Goal: Task Accomplishment & Management: Manage account settings

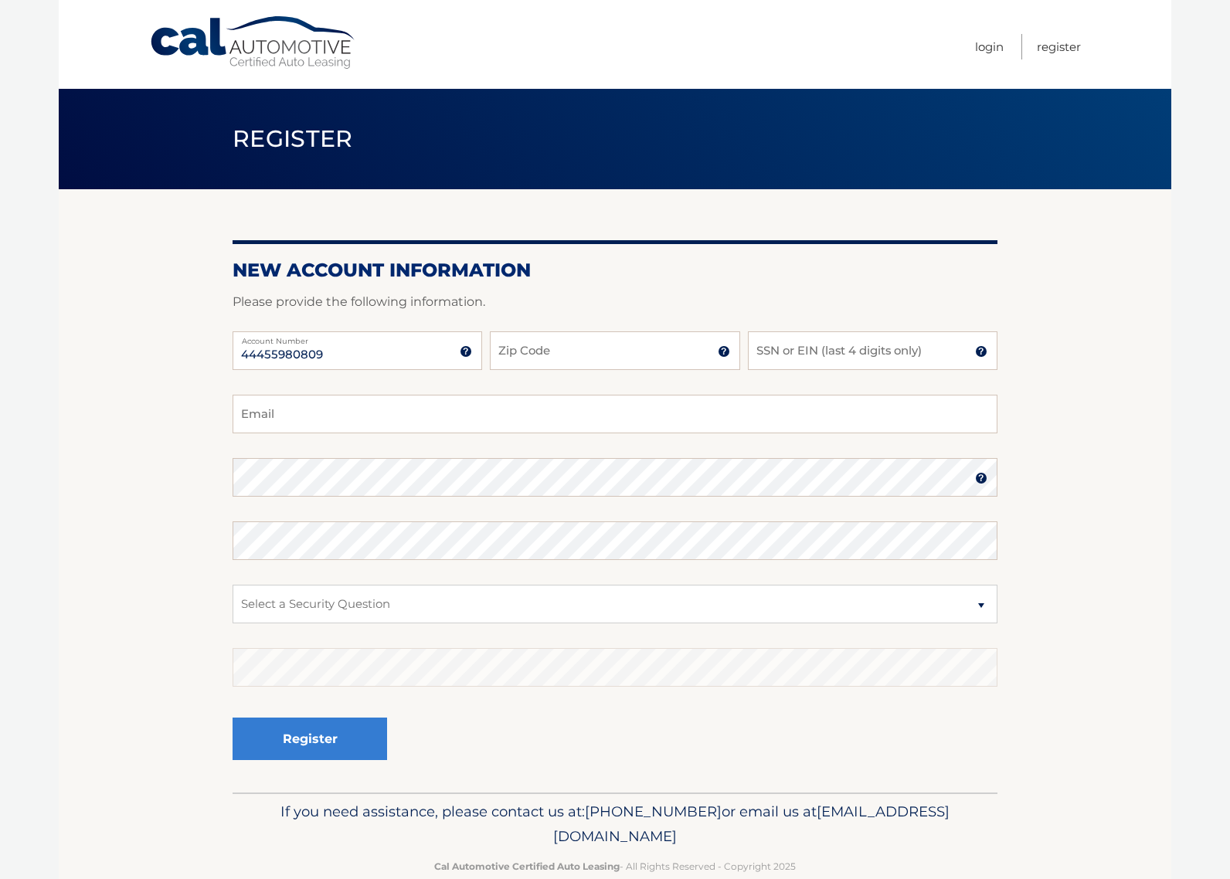
type input "44455980809"
type input "07424"
type input "1"
type input "2768"
type input "[EMAIL_ADDRESS][DOMAIN_NAME]"
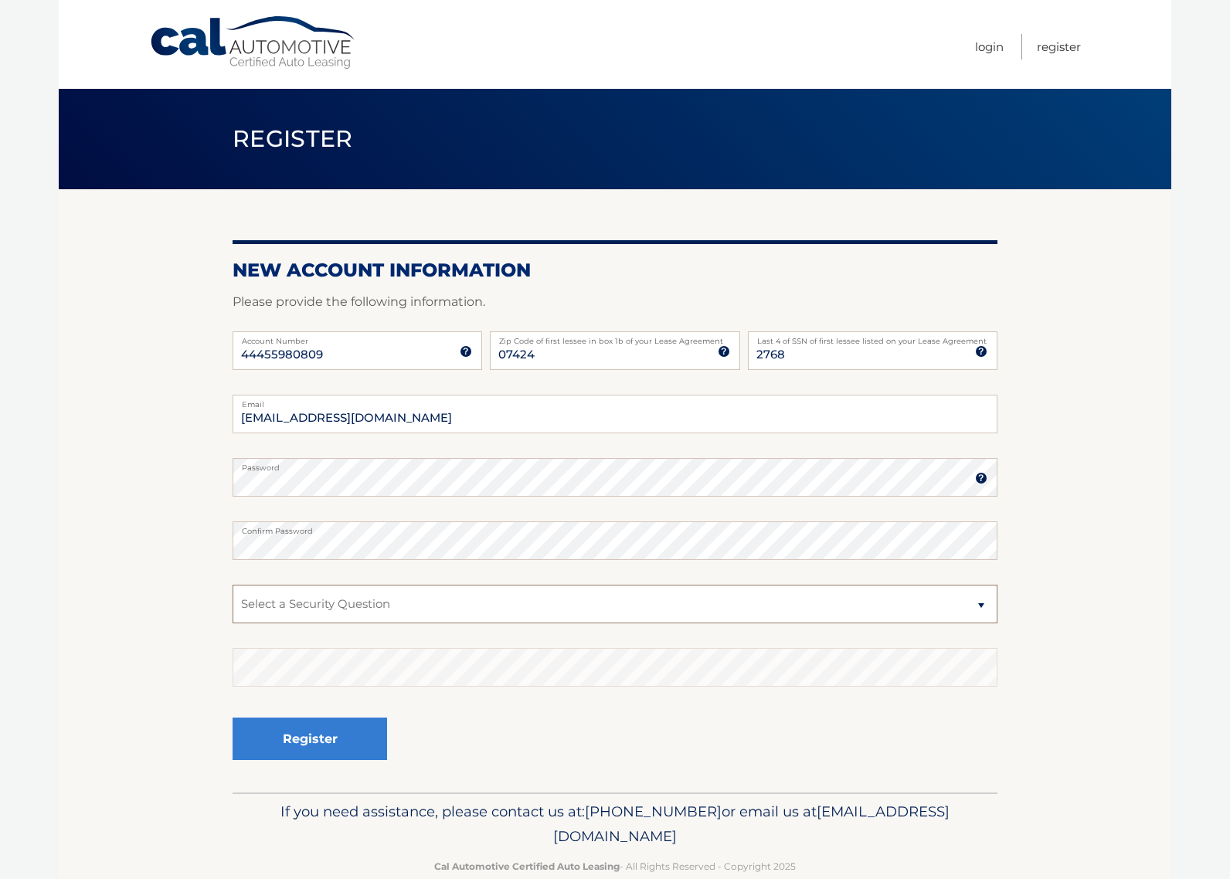
click at [548, 593] on select "Select a Security Question What was the name of your elementary school? What is…" at bounding box center [615, 604] width 765 height 39
select select "1"
click at [233, 585] on select "Select a Security Question What was the name of your elementary school? What is…" at bounding box center [615, 604] width 765 height 39
click at [290, 737] on button "Register" at bounding box center [310, 739] width 154 height 42
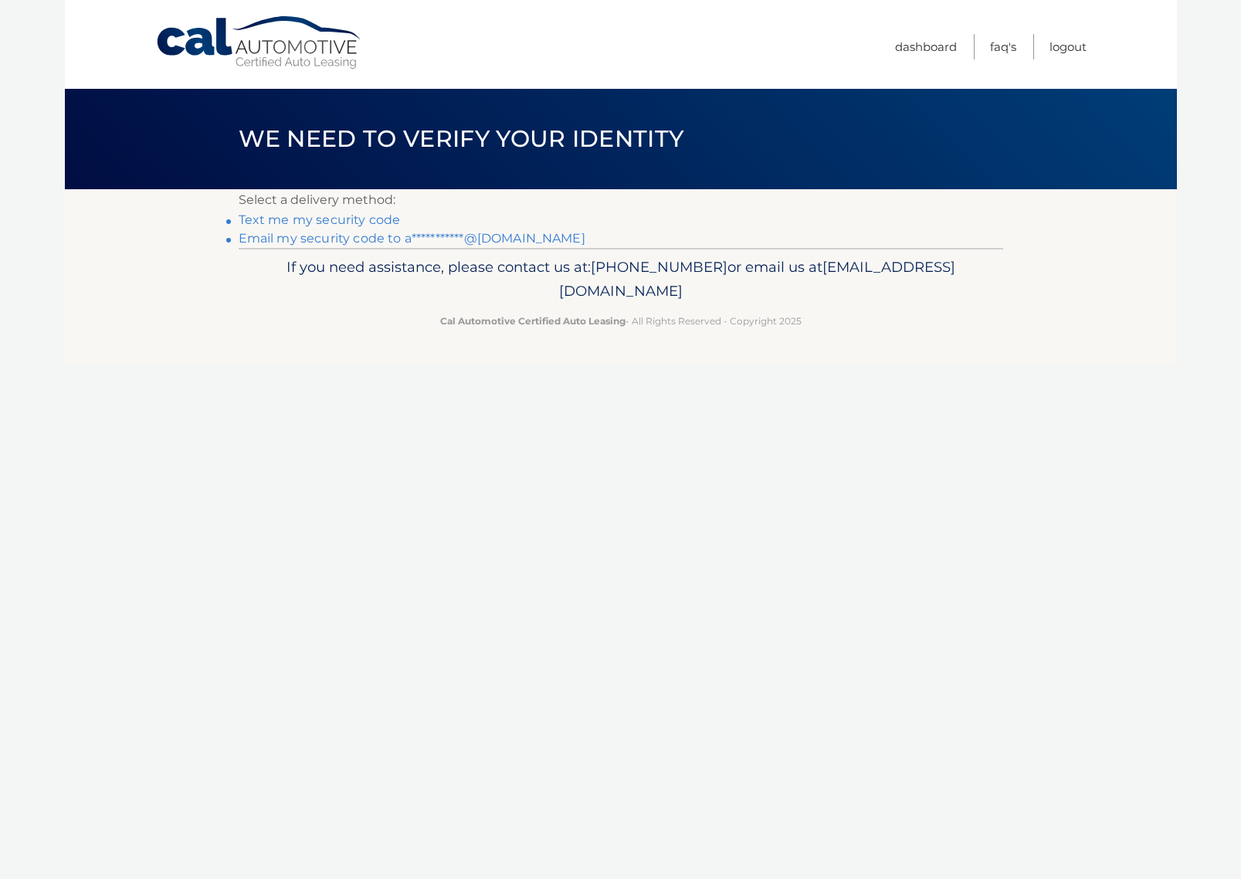
click at [349, 222] on link "Text me my security code" at bounding box center [320, 219] width 162 height 15
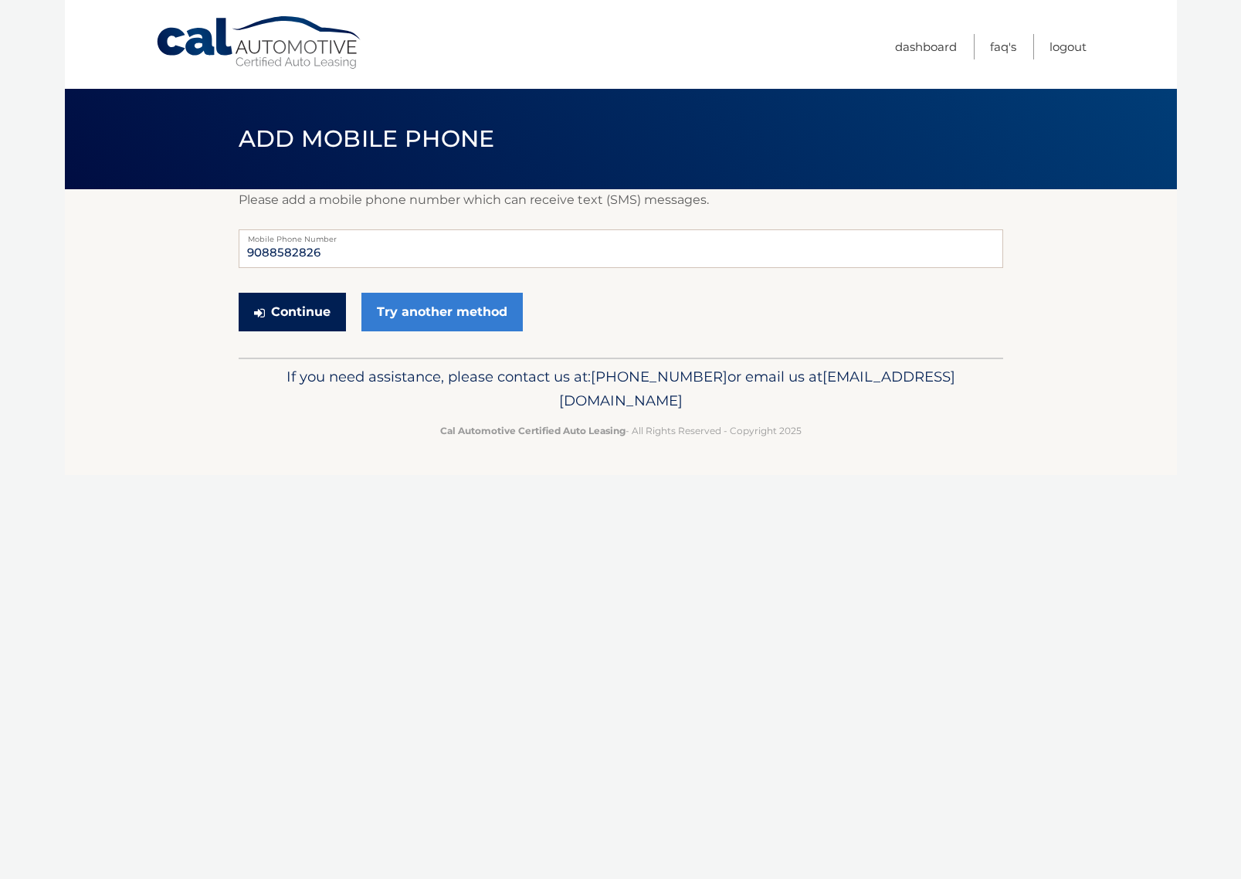
click at [301, 316] on button "Continue" at bounding box center [292, 312] width 107 height 39
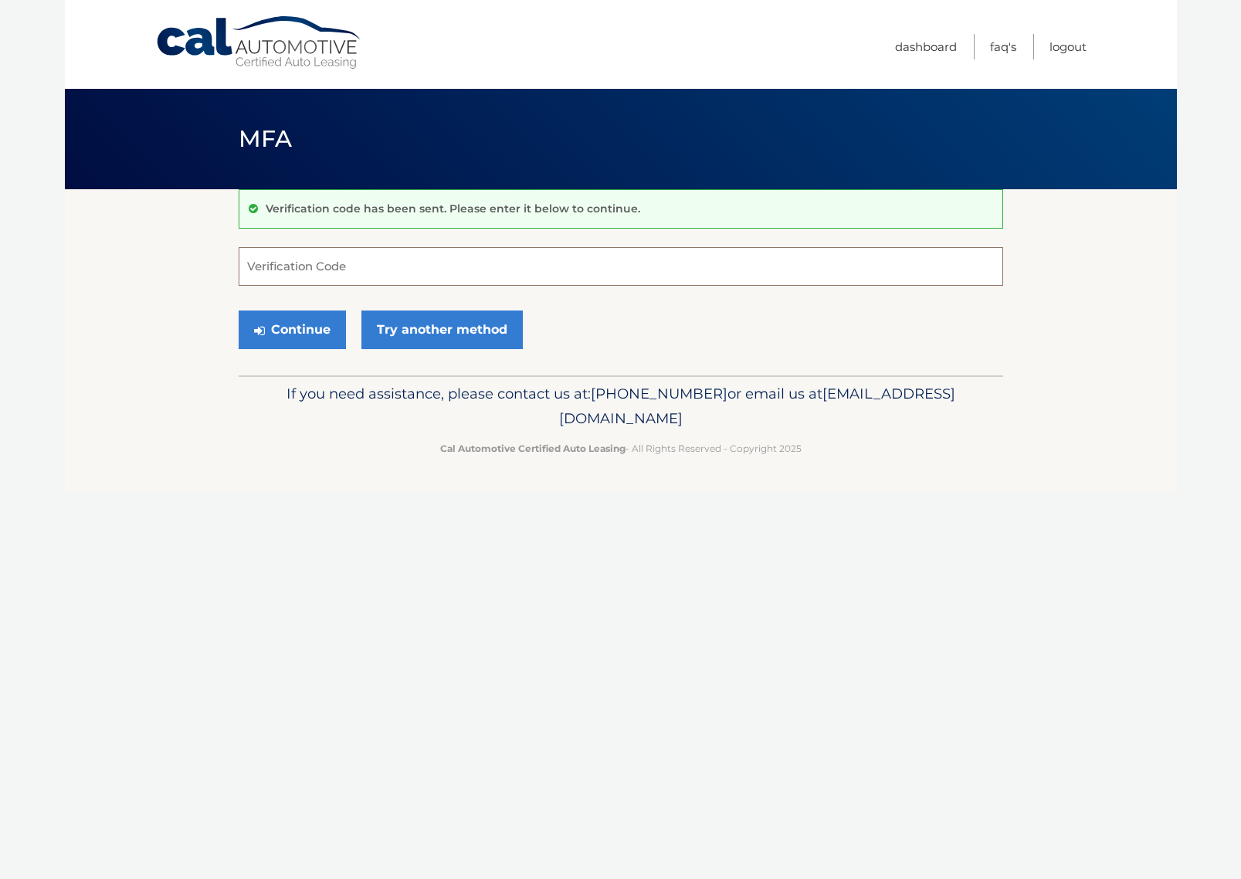
click at [407, 267] on input "Verification Code" at bounding box center [621, 266] width 765 height 39
click at [450, 335] on link "Try another method" at bounding box center [442, 330] width 161 height 39
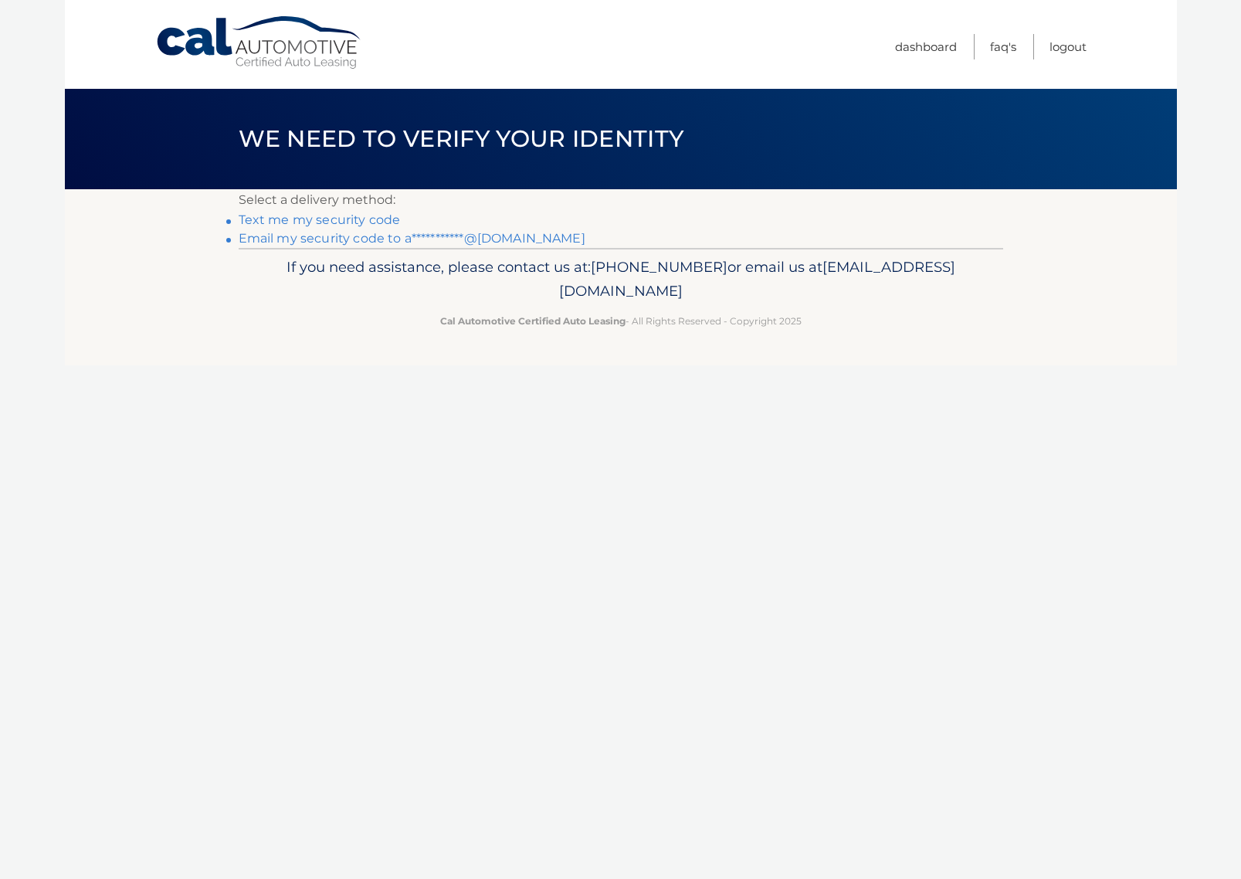
click at [491, 240] on link "**********" at bounding box center [412, 238] width 347 height 15
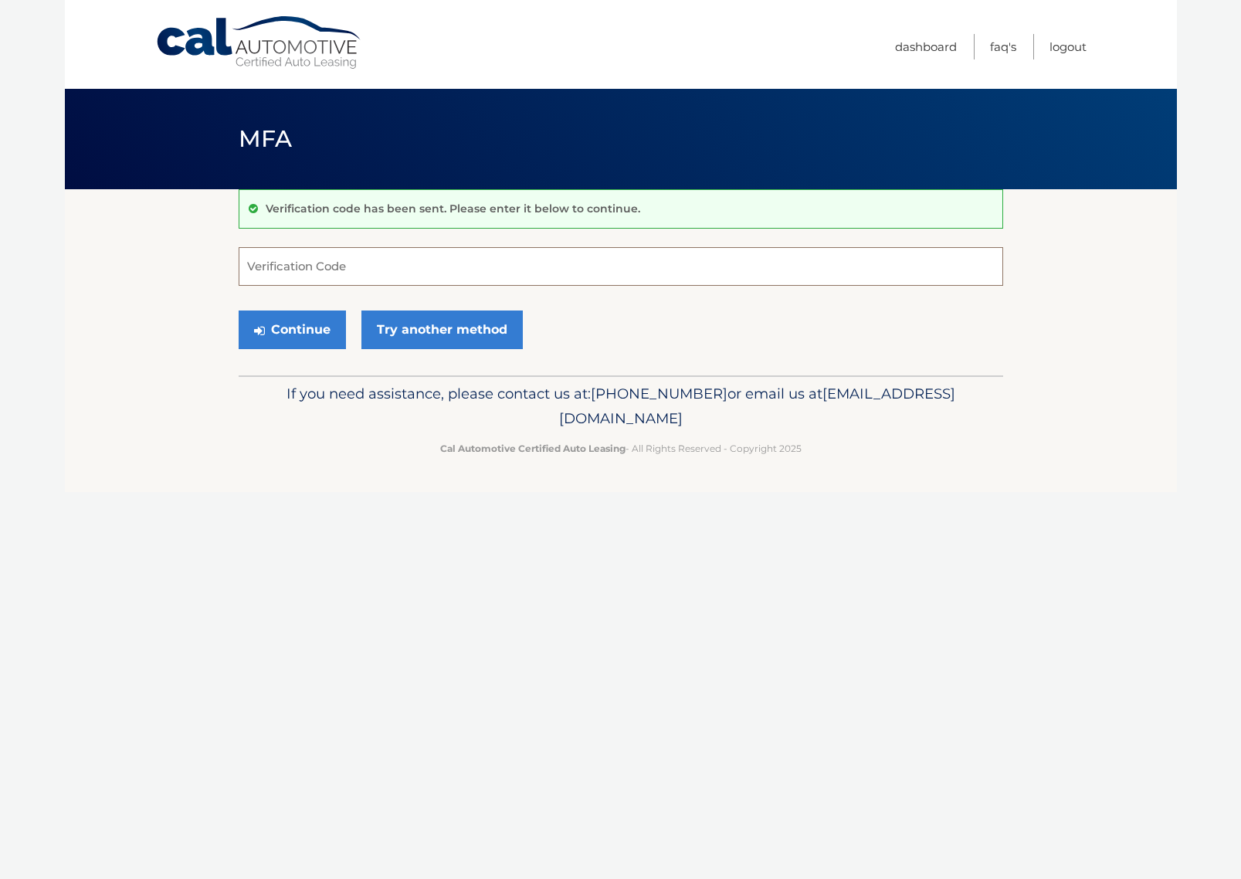
click at [358, 263] on input "Verification Code" at bounding box center [621, 266] width 765 height 39
type input "307900"
click at [309, 331] on button "Continue" at bounding box center [292, 330] width 107 height 39
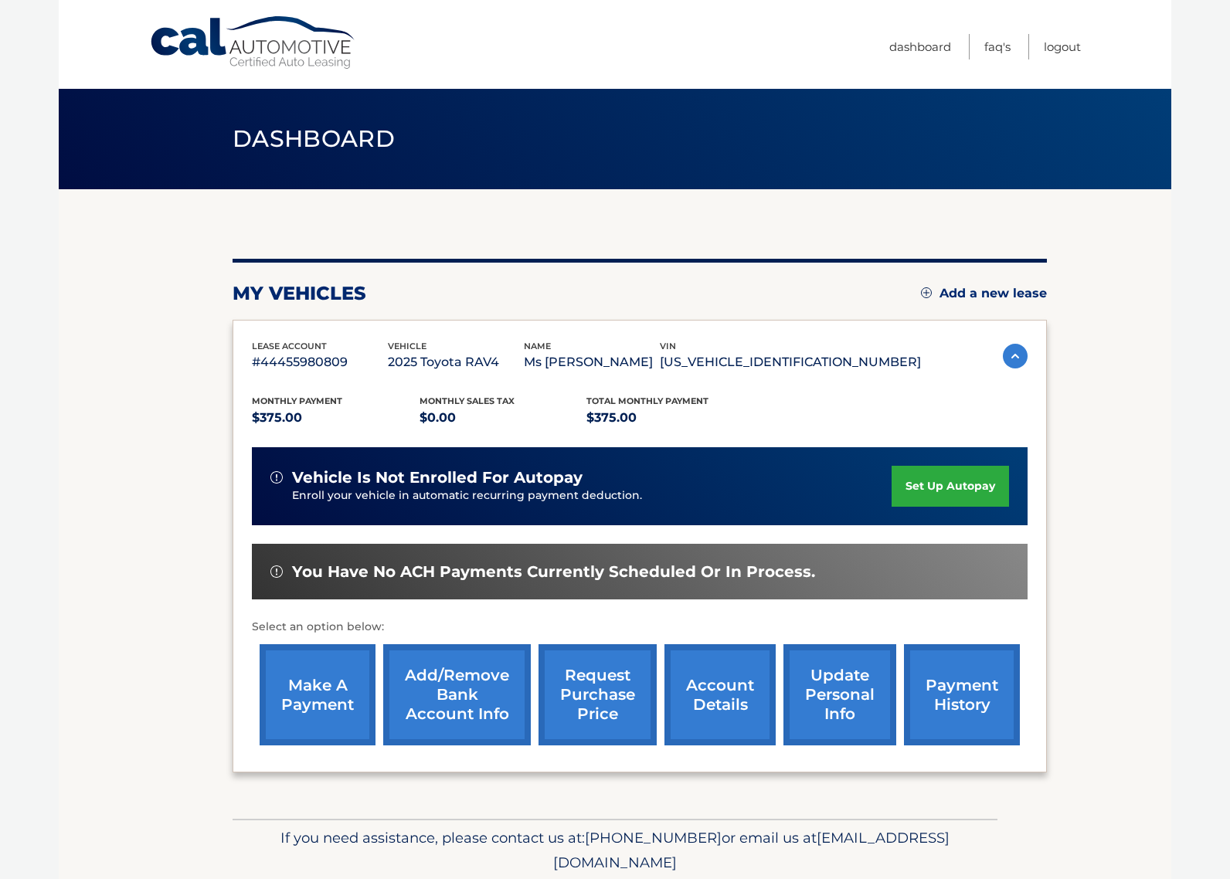
click at [944, 484] on link "set up autopay" at bounding box center [949, 486] width 117 height 41
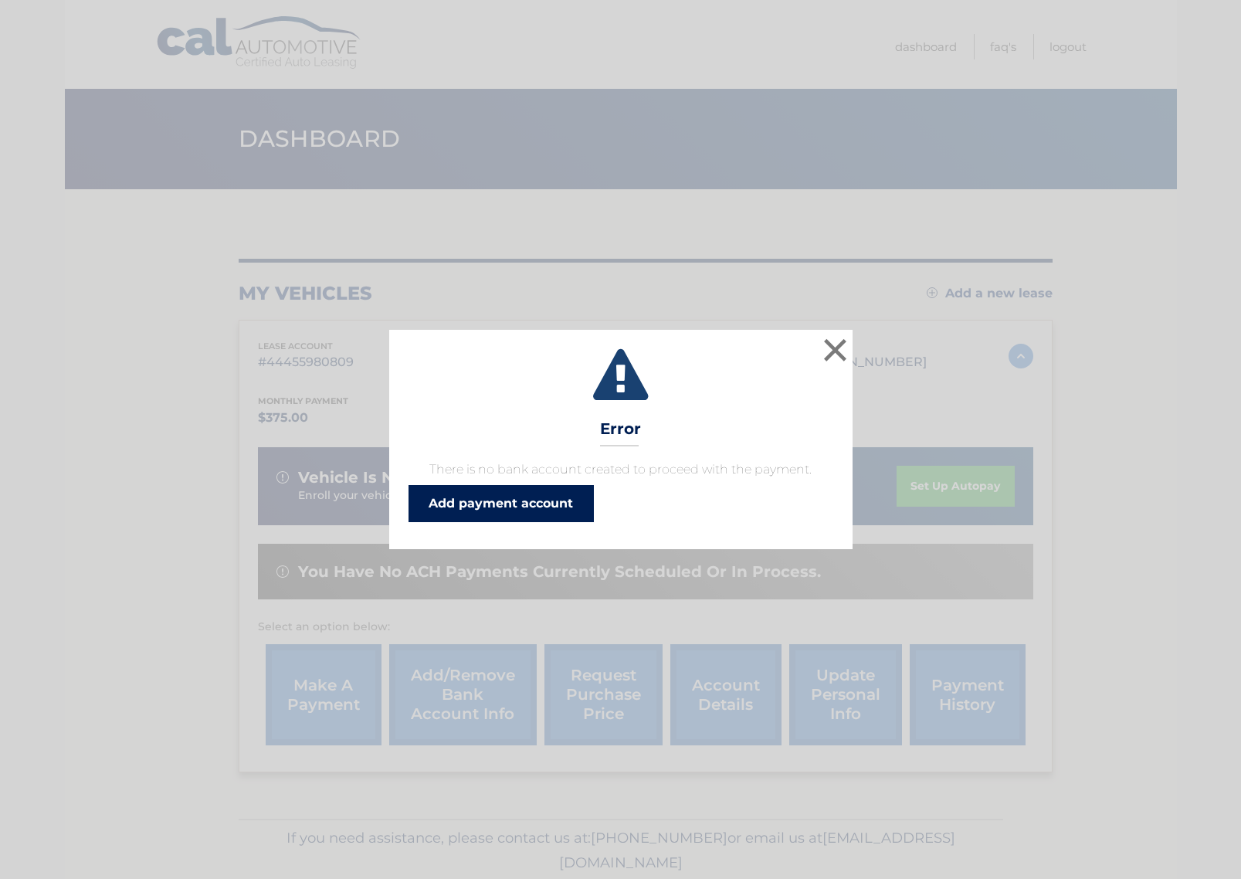
click at [419, 500] on link "Add payment account" at bounding box center [501, 503] width 185 height 37
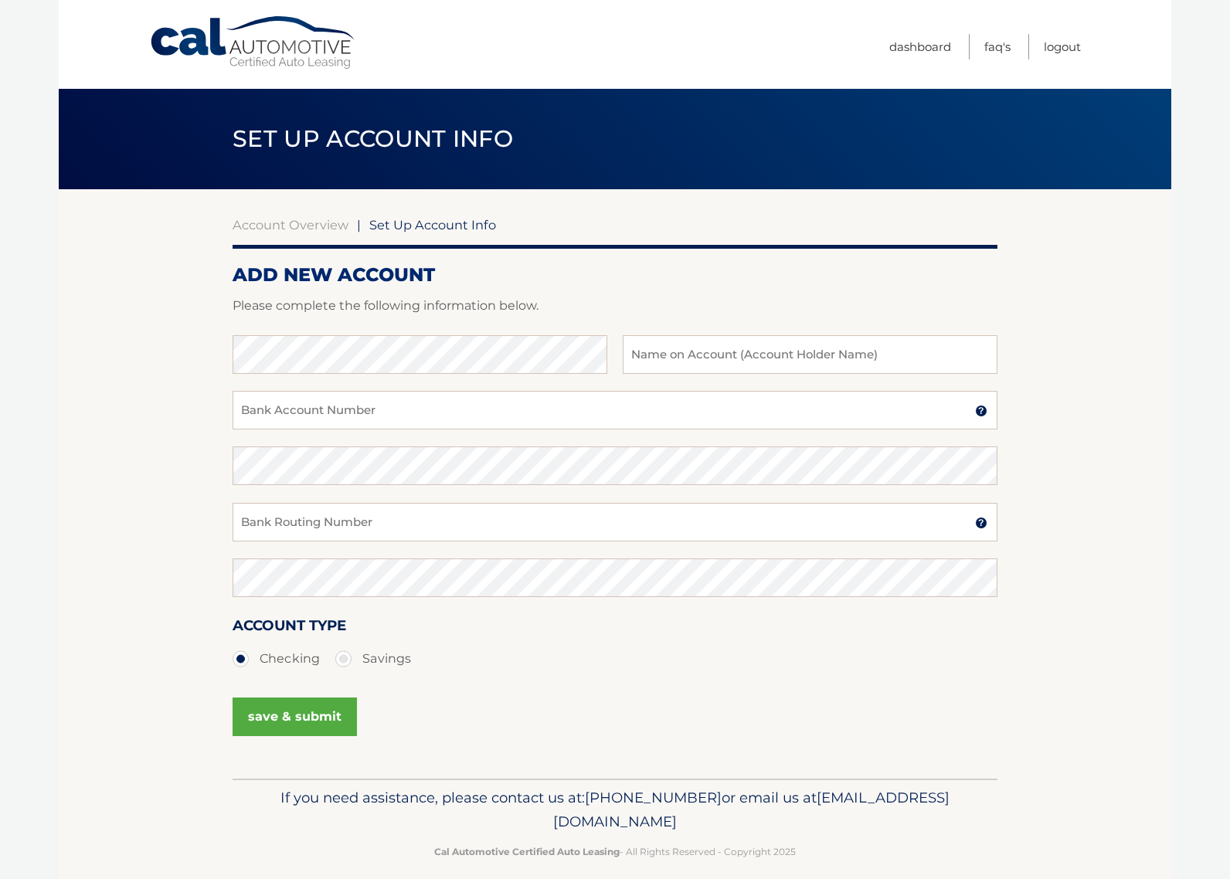
click at [380, 374] on div "Bank Name Name on Account (Account Holder Name)" at bounding box center [615, 363] width 765 height 56
type input "Alexis Ramirez"
click at [351, 410] on input "Bank Account Number" at bounding box center [615, 410] width 765 height 39
type input "691176272"
click at [351, 505] on input "Bank Routing Number" at bounding box center [615, 522] width 765 height 39
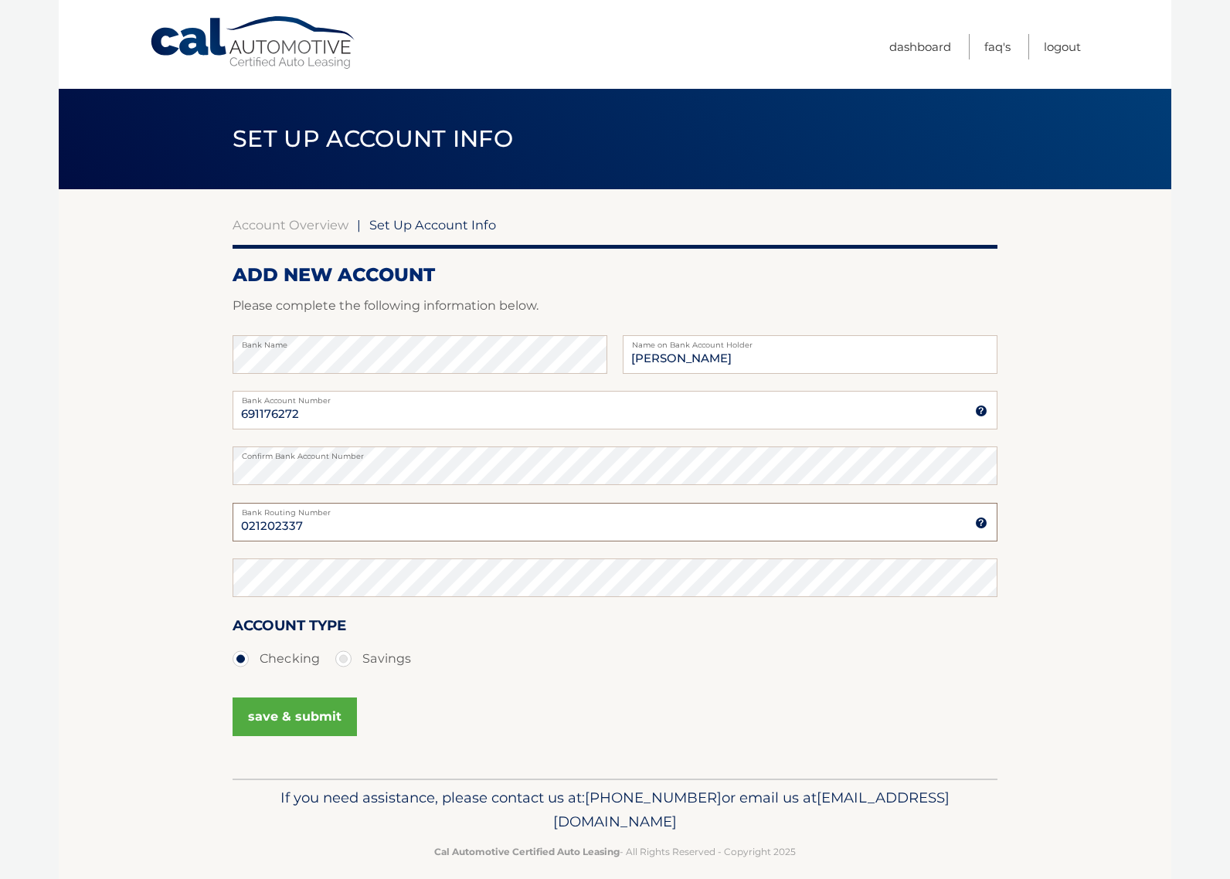
type input "021202337"
click at [336, 718] on button "save & submit" at bounding box center [295, 717] width 124 height 39
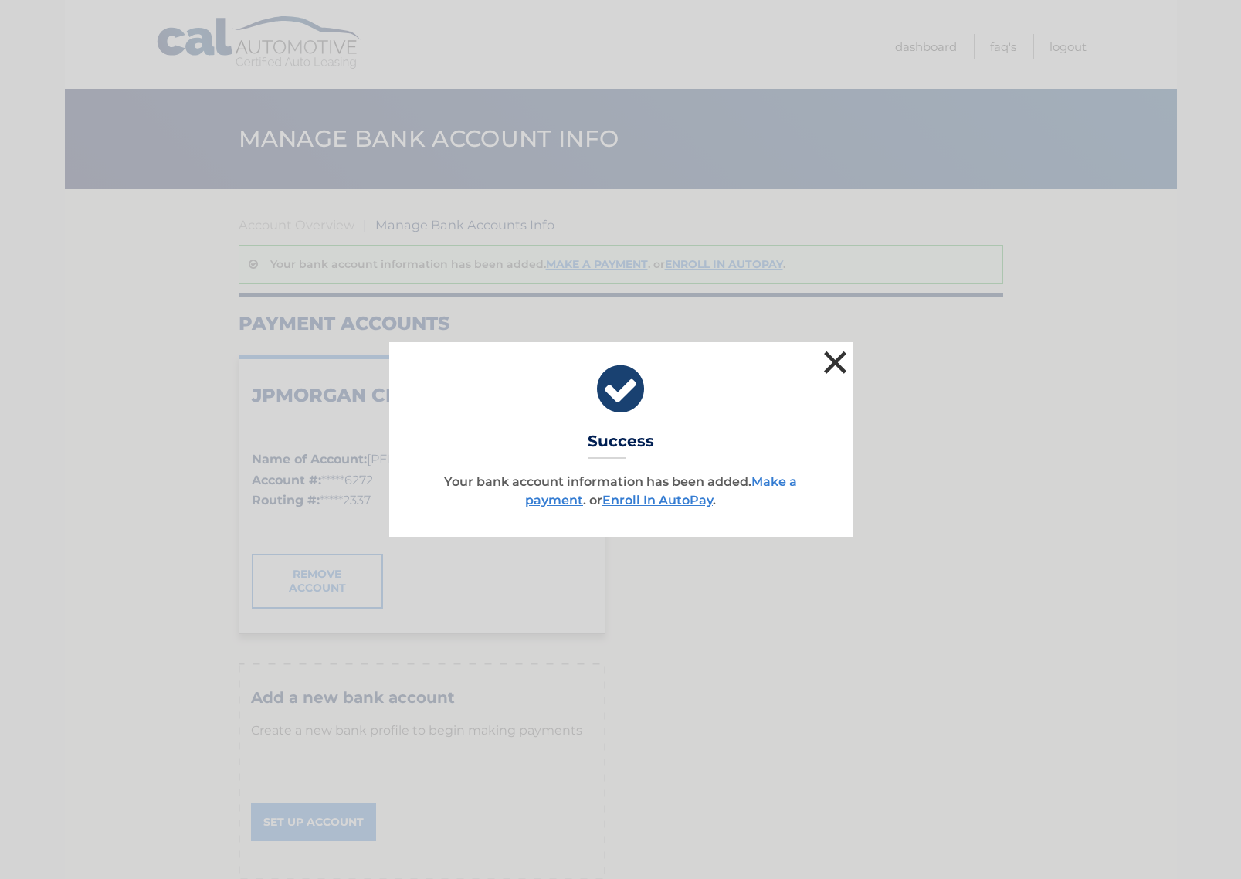
click at [834, 368] on button "×" at bounding box center [835, 362] width 31 height 31
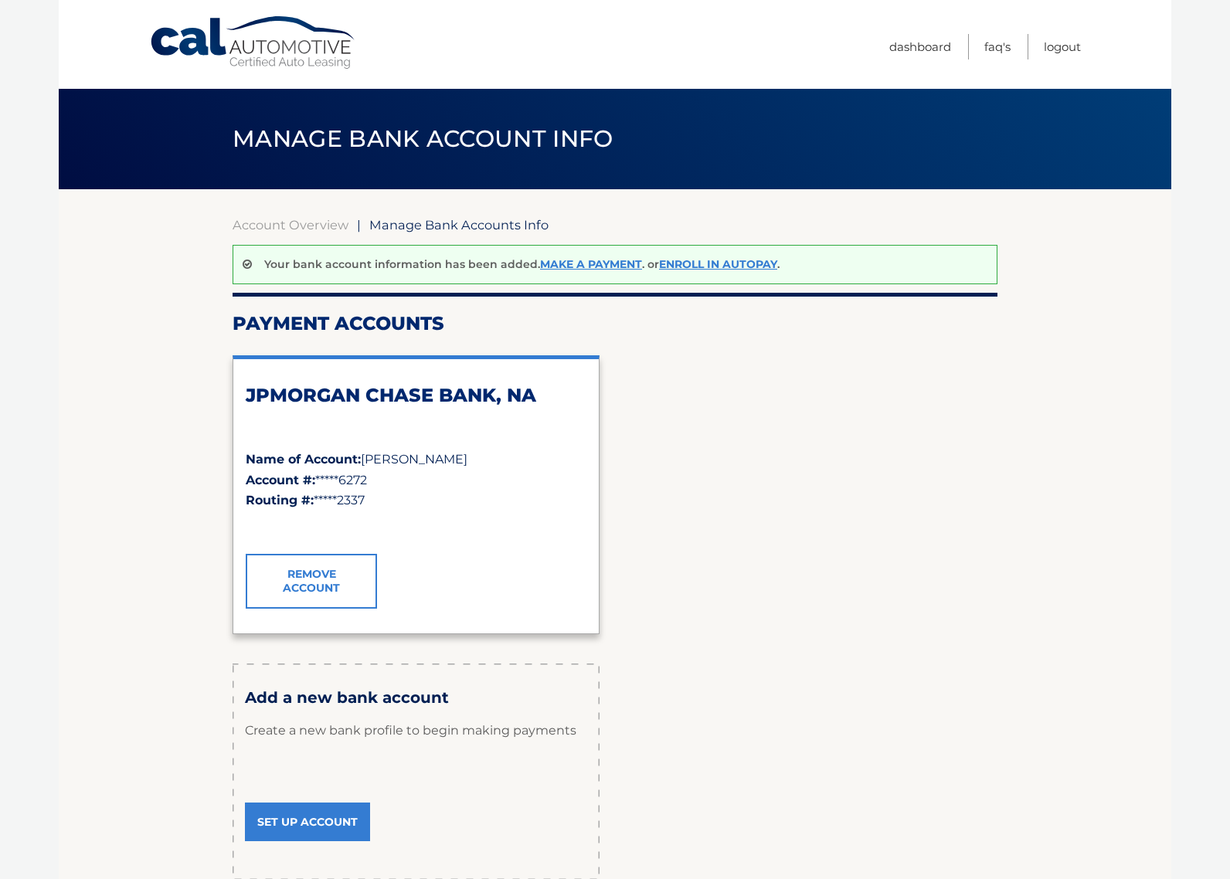
click at [872, 512] on div "JPMORGAN CHASE BANK, NA Name of Account: [PERSON_NAME] Account #: *****6272 Rou…" at bounding box center [615, 494] width 765 height 303
click at [708, 263] on link "Enroll In AutoPay" at bounding box center [718, 264] width 118 height 14
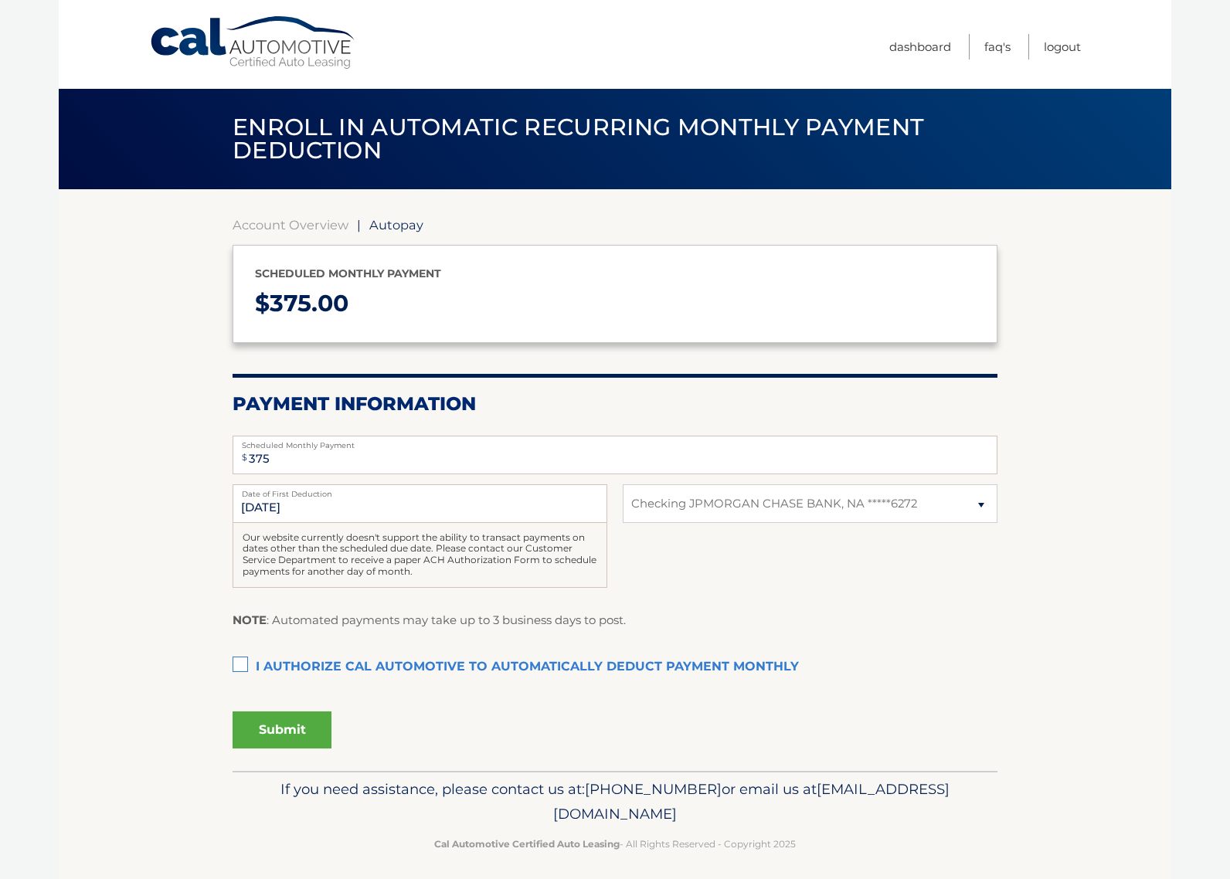
select select "NWE2MzhkOWYtNDIwZC00YmMyLTkxYjktYjljZTkxODQ3ZDY3"
click at [441, 494] on label "Date of First Deduction" at bounding box center [420, 490] width 375 height 12
click at [441, 494] on input "[DATE]" at bounding box center [420, 503] width 375 height 39
click at [250, 667] on label "I authorize cal automotive to automatically deduct payment monthly This checkbo…" at bounding box center [615, 667] width 765 height 31
click at [0, 0] on input "I authorize cal automotive to automatically deduct payment monthly This checkbo…" at bounding box center [0, 0] width 0 height 0
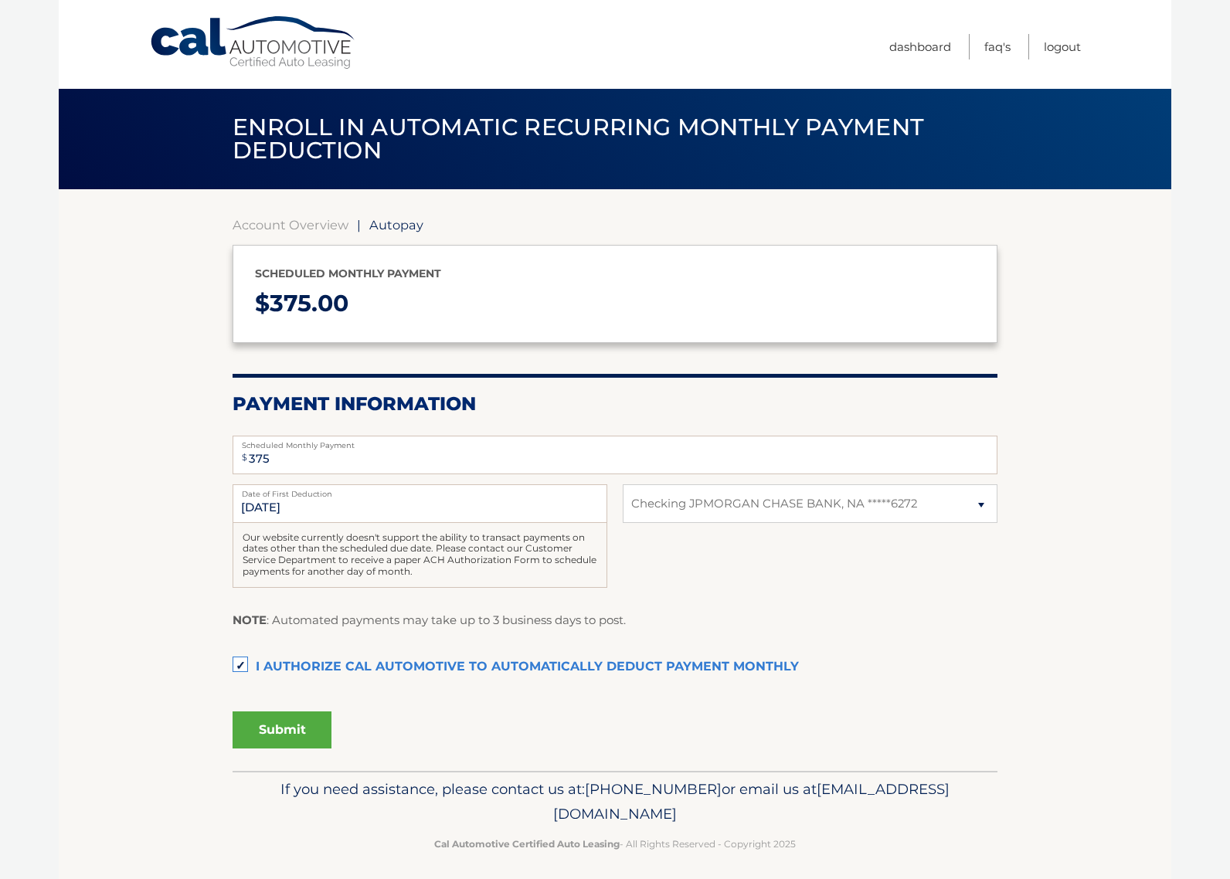
click at [286, 758] on div "Submit" at bounding box center [615, 735] width 765 height 60
click at [294, 742] on button "Submit" at bounding box center [282, 729] width 99 height 37
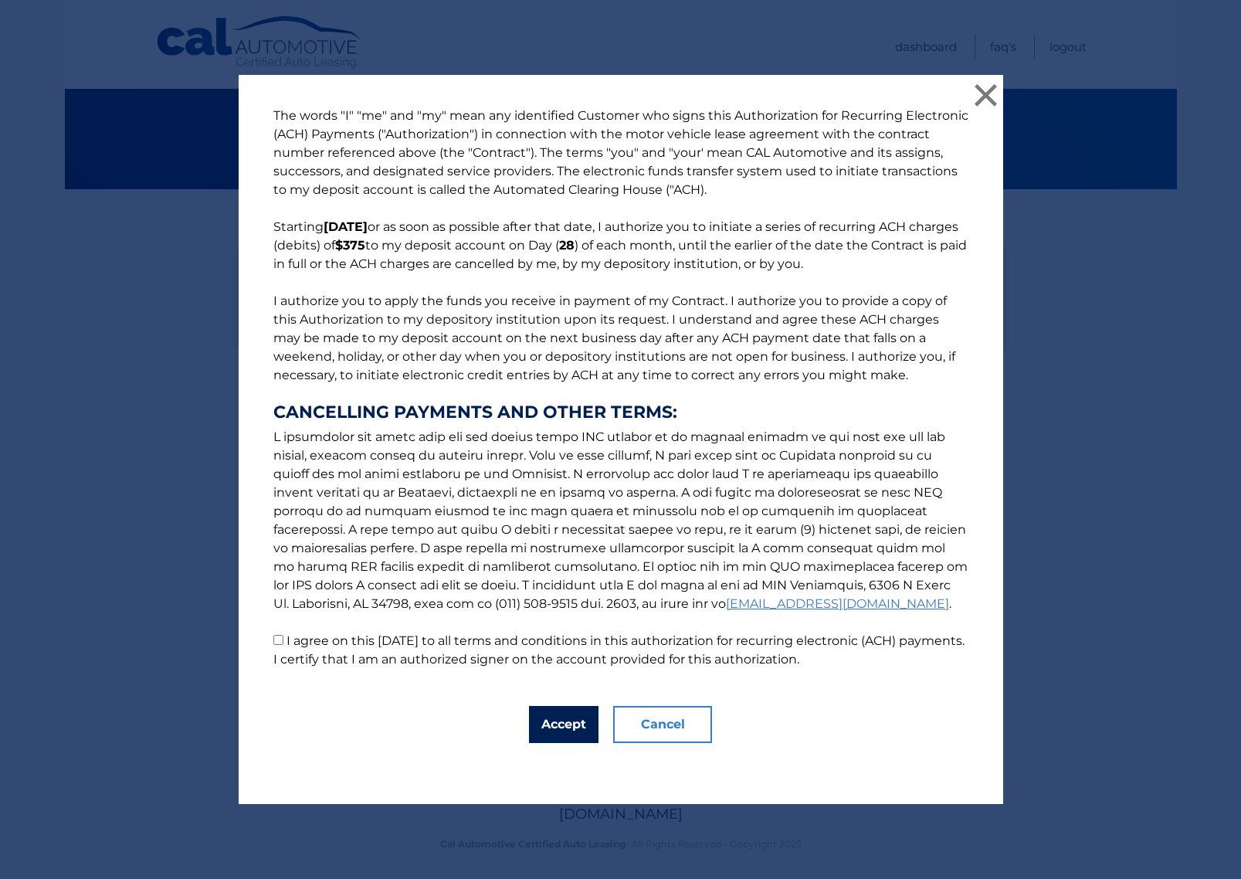
click at [563, 723] on button "Accept" at bounding box center [564, 724] width 70 height 37
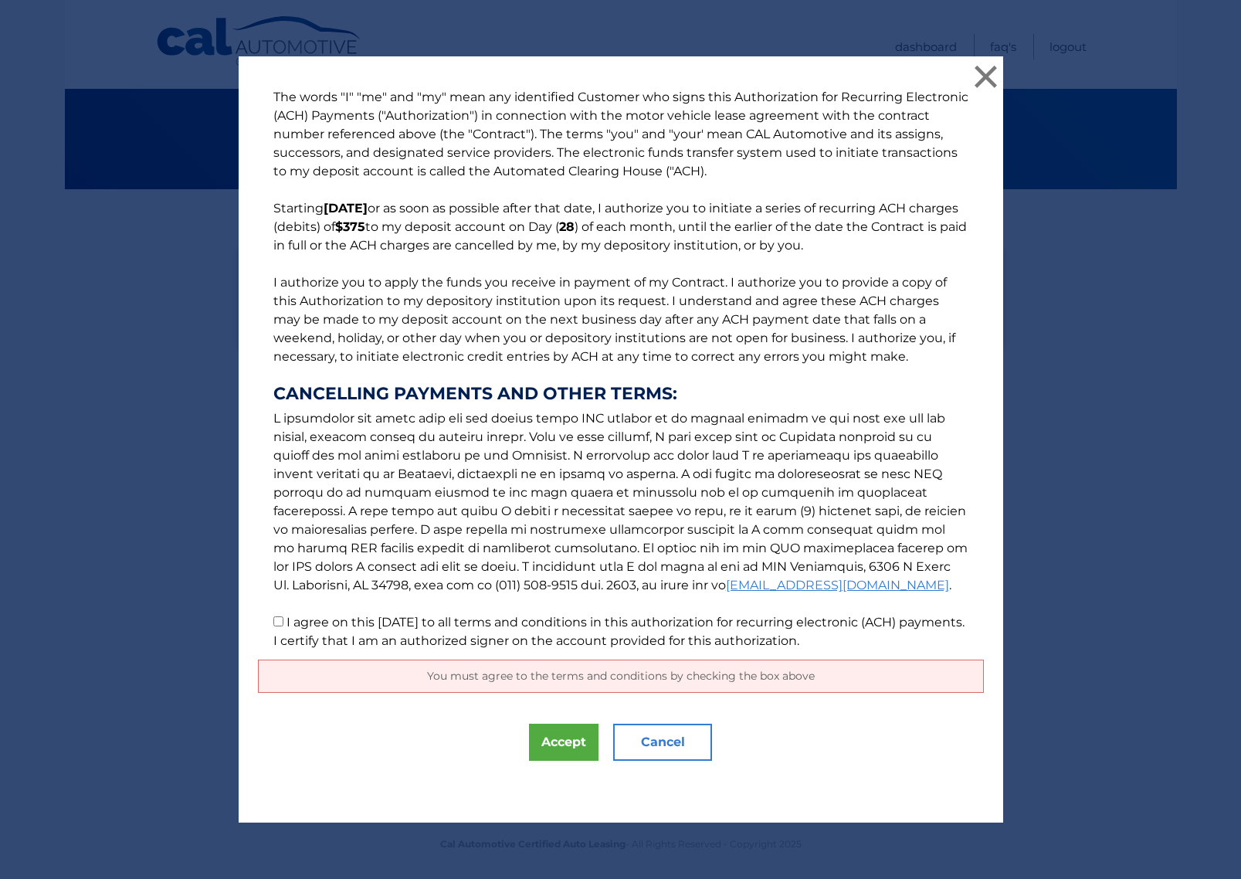
click at [290, 621] on label "I agree on this [DATE] to all terms and conditions in this authorization for re…" at bounding box center [618, 631] width 691 height 33
click at [284, 621] on input "I agree on this [DATE] to all terms and conditions in this authorization for re…" at bounding box center [278, 621] width 10 height 10
checkbox input "true"
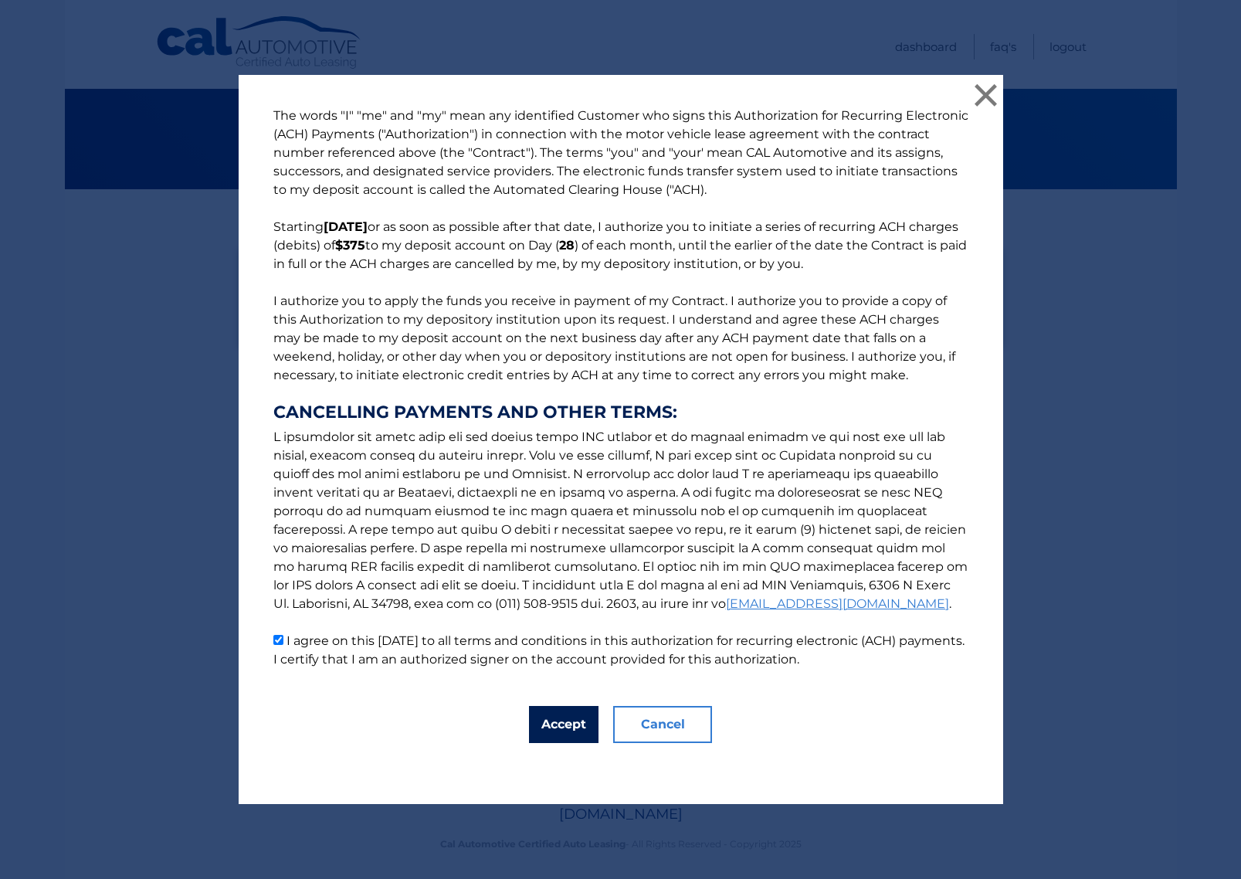
click at [548, 726] on button "Accept" at bounding box center [564, 724] width 70 height 37
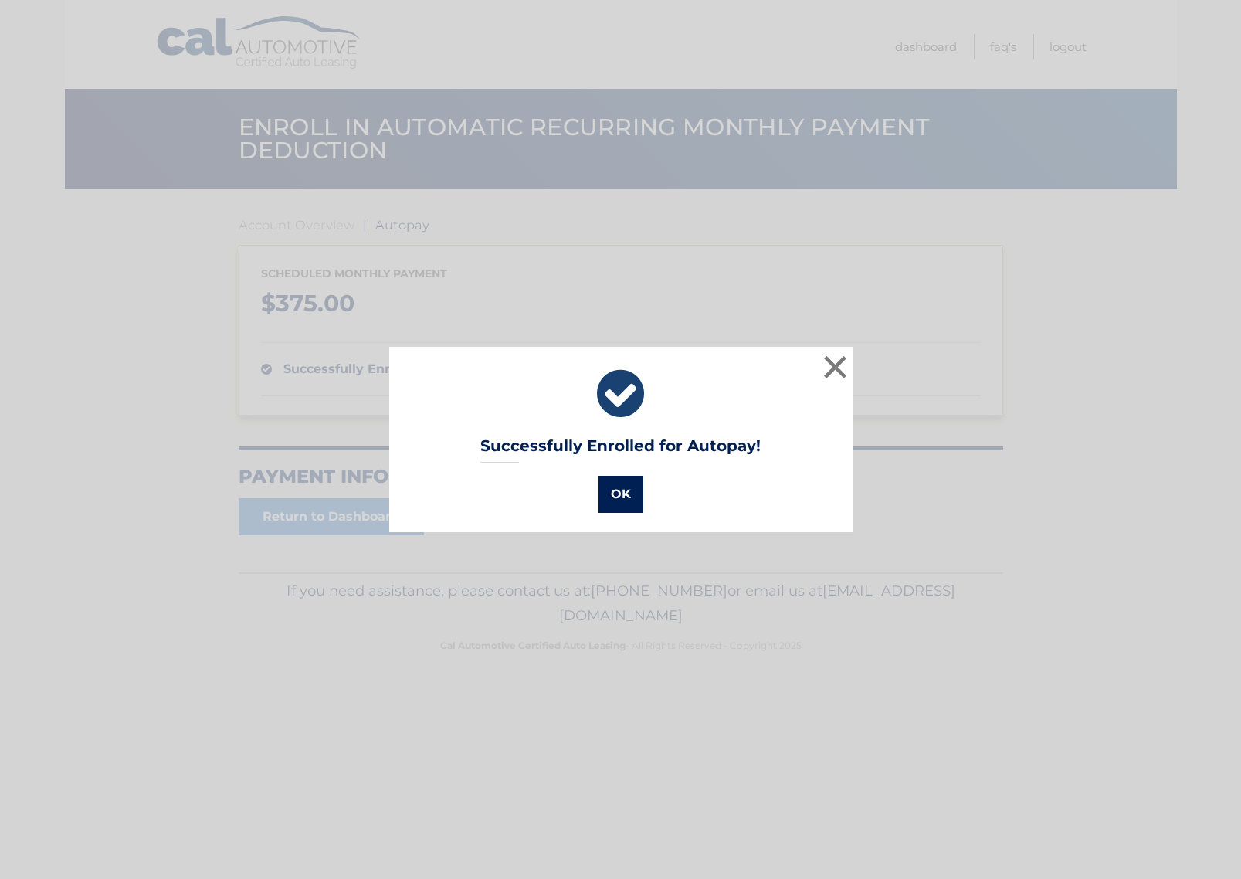
click at [618, 506] on button "OK" at bounding box center [621, 494] width 45 height 37
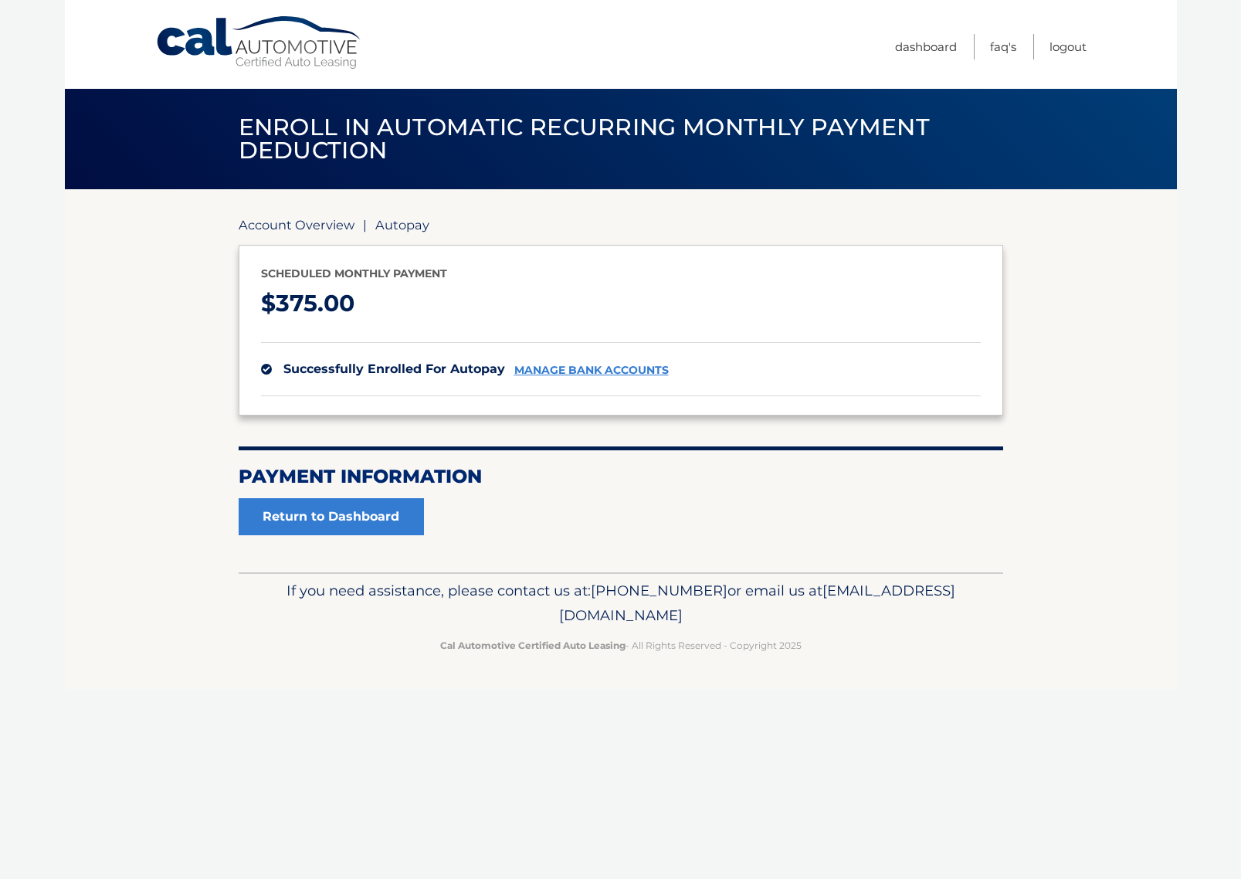
click at [268, 222] on link "Account Overview" at bounding box center [297, 224] width 116 height 15
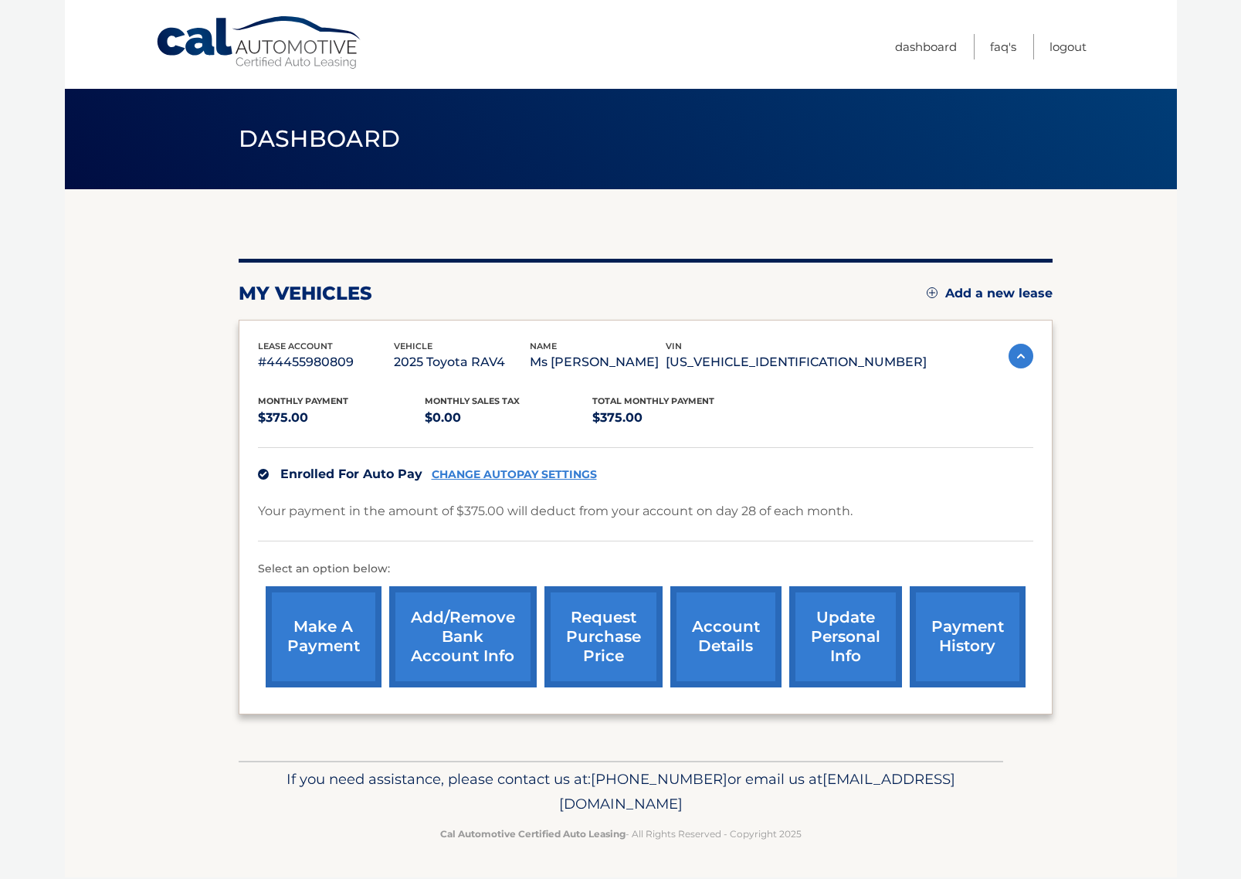
click at [749, 629] on link "account details" at bounding box center [726, 636] width 111 height 101
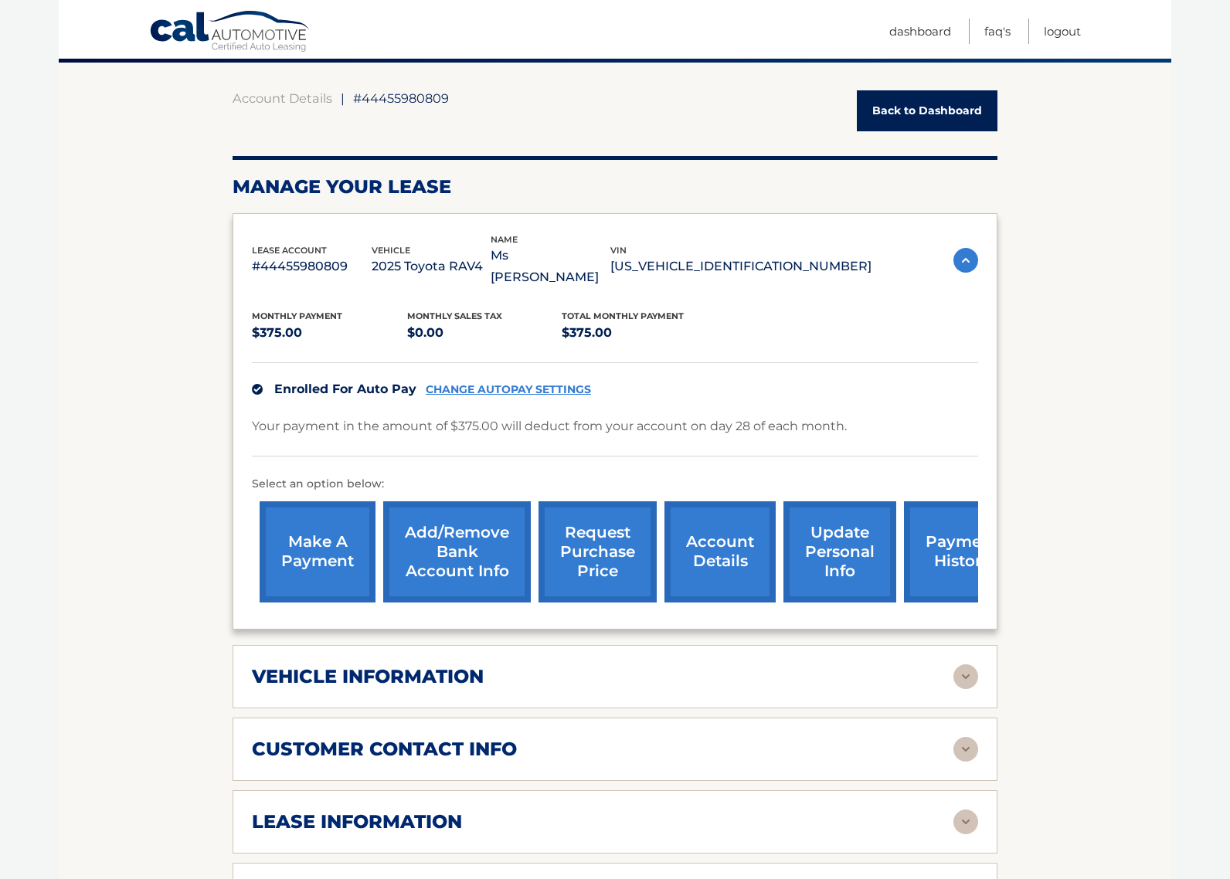
scroll to position [154, 0]
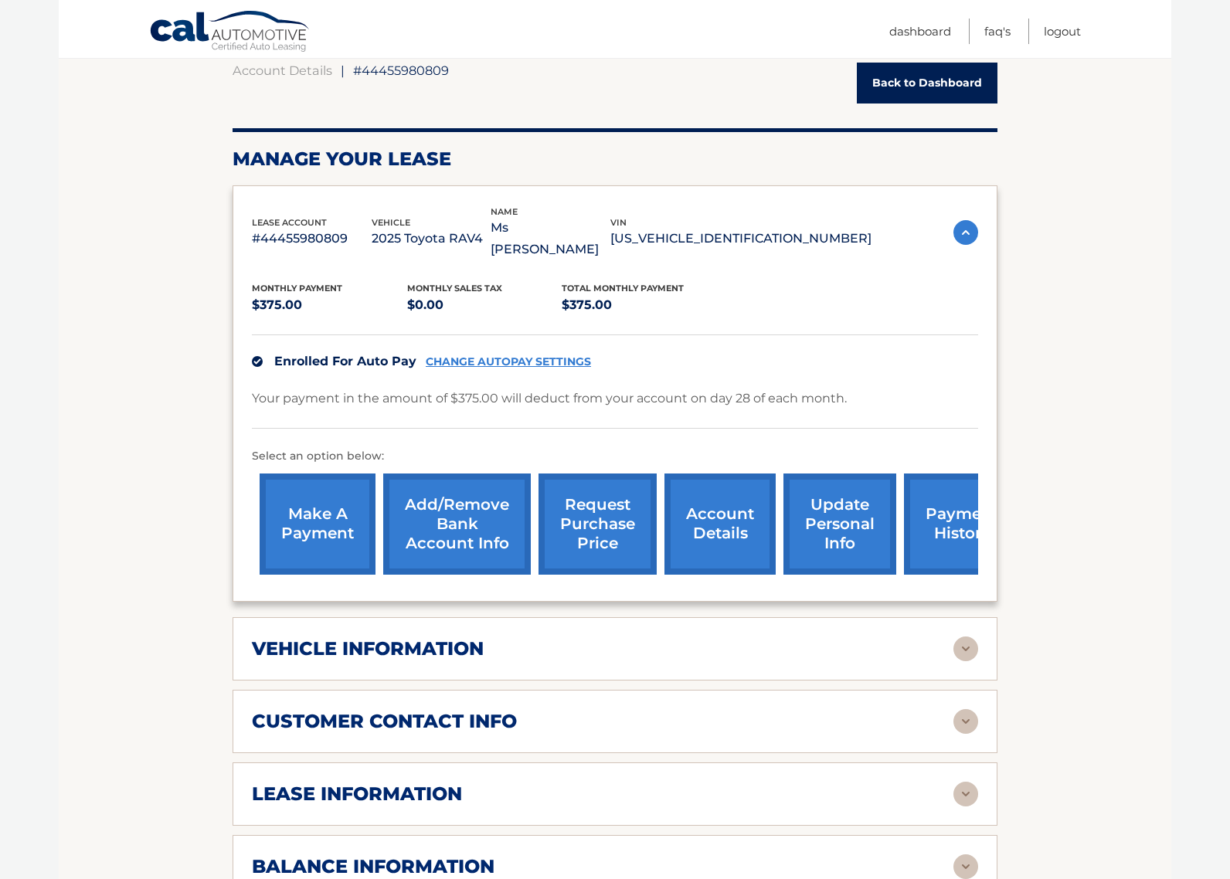
click at [898, 637] on div "vehicle information" at bounding box center [602, 648] width 701 height 23
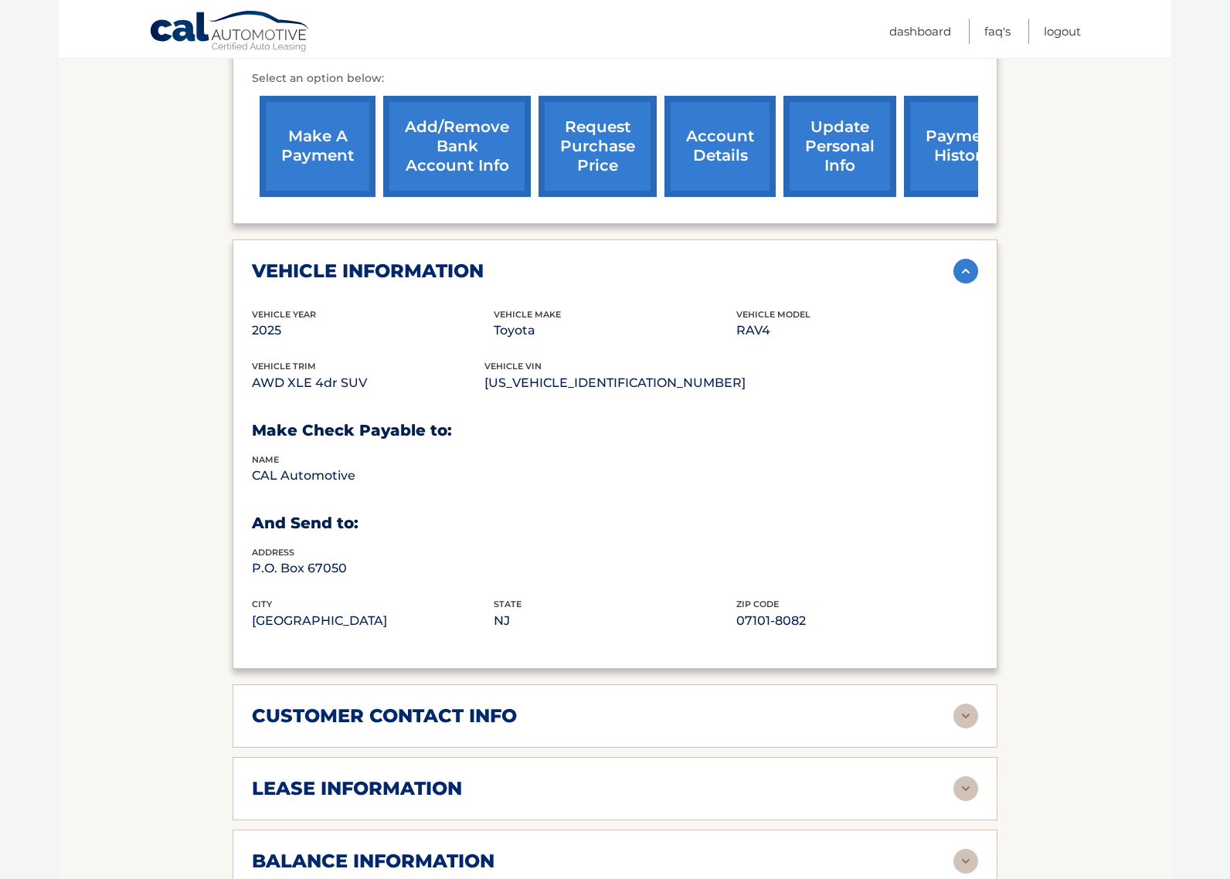
scroll to position [618, 0]
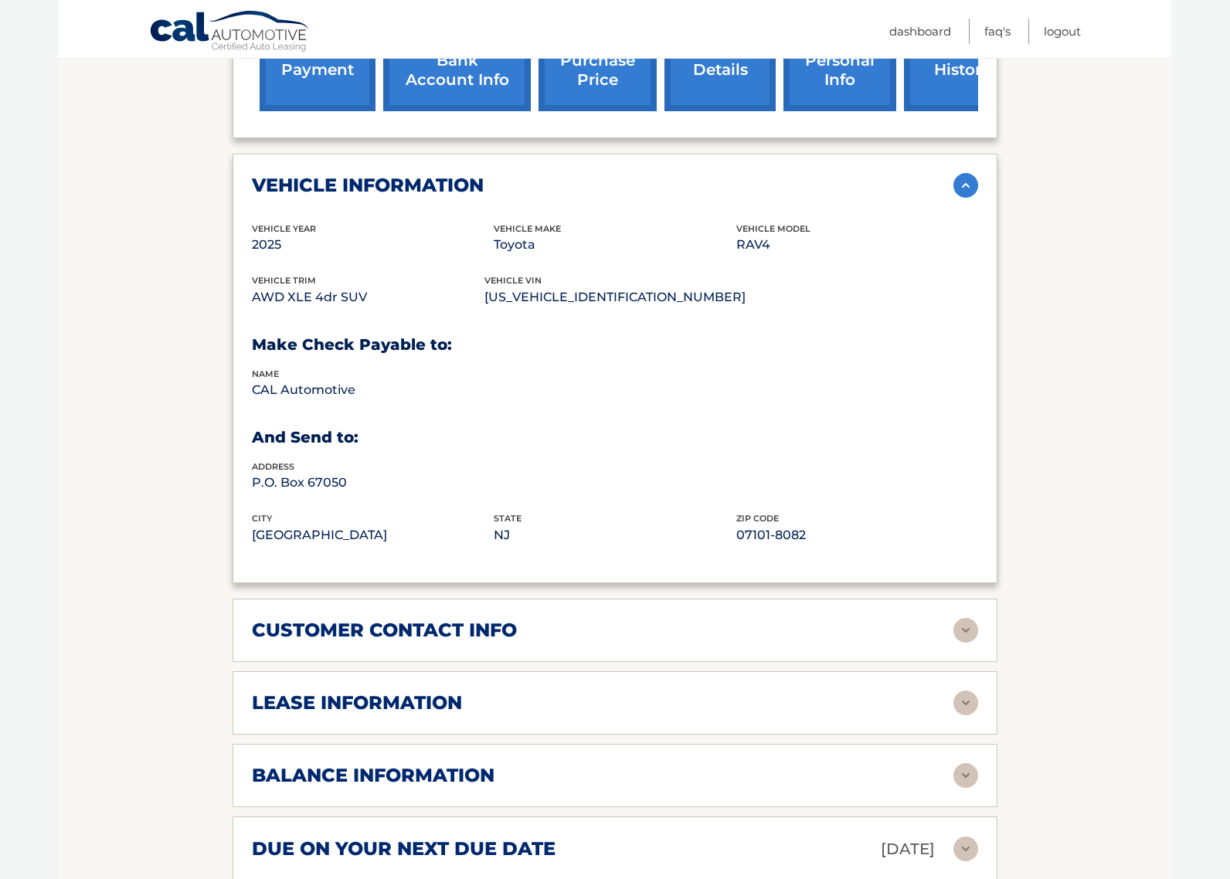
click at [849, 619] on div "customer contact info" at bounding box center [602, 630] width 701 height 23
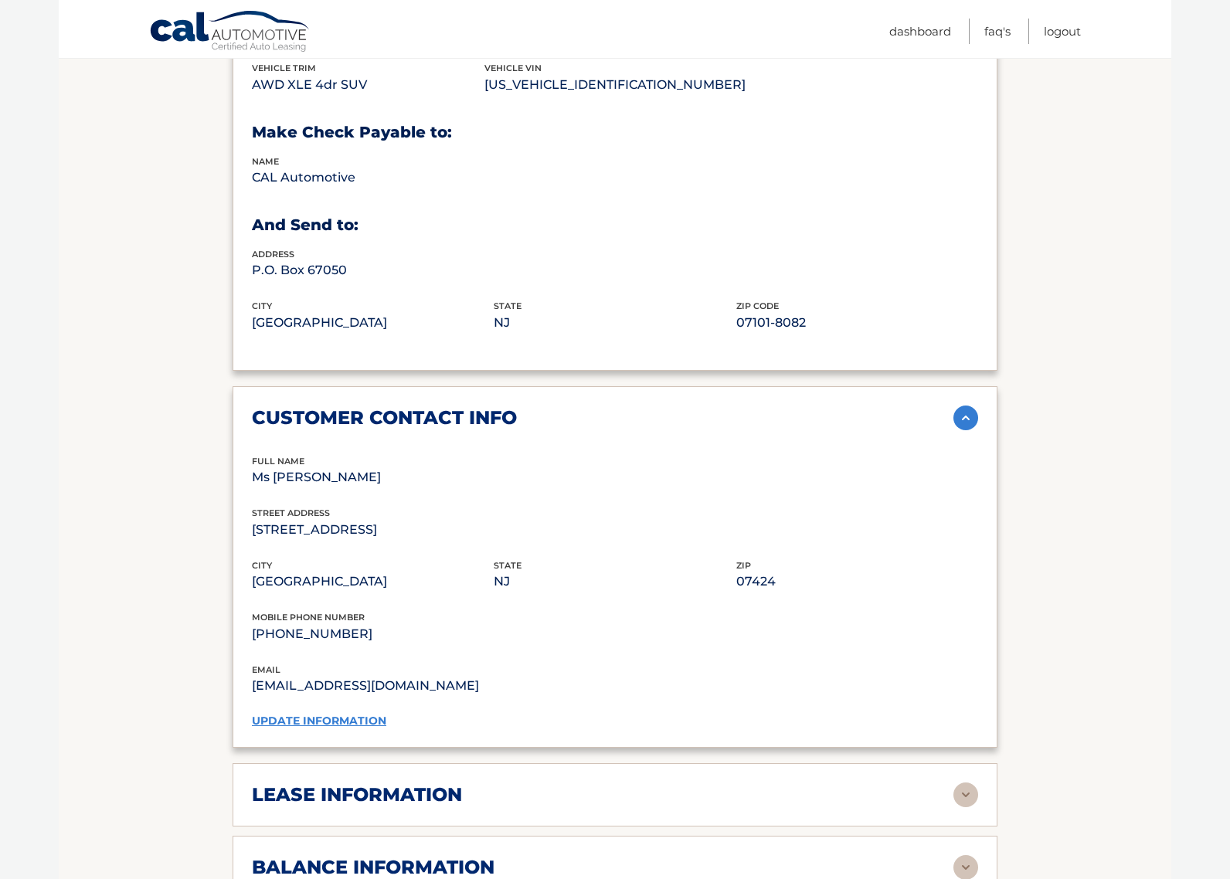
scroll to position [850, 0]
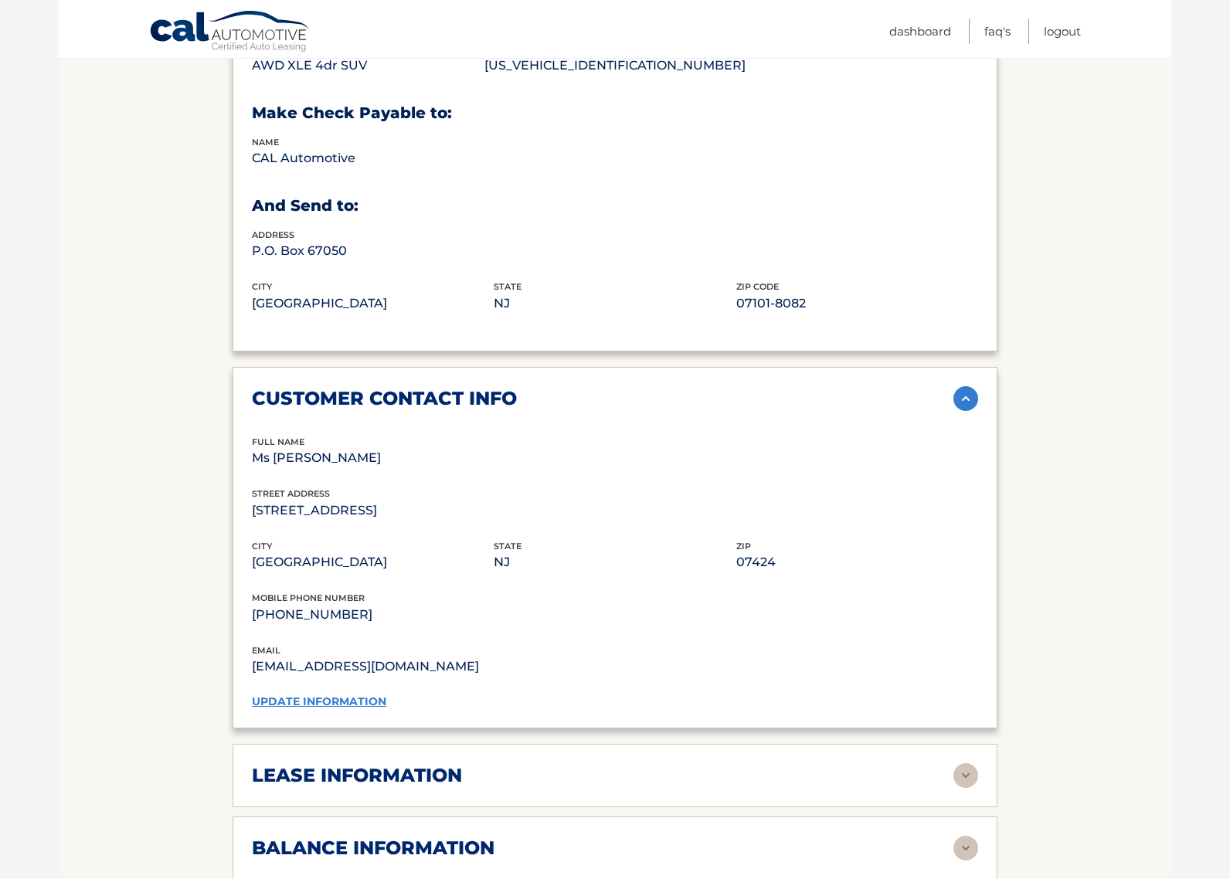
click at [355, 694] on link "update information" at bounding box center [319, 701] width 134 height 14
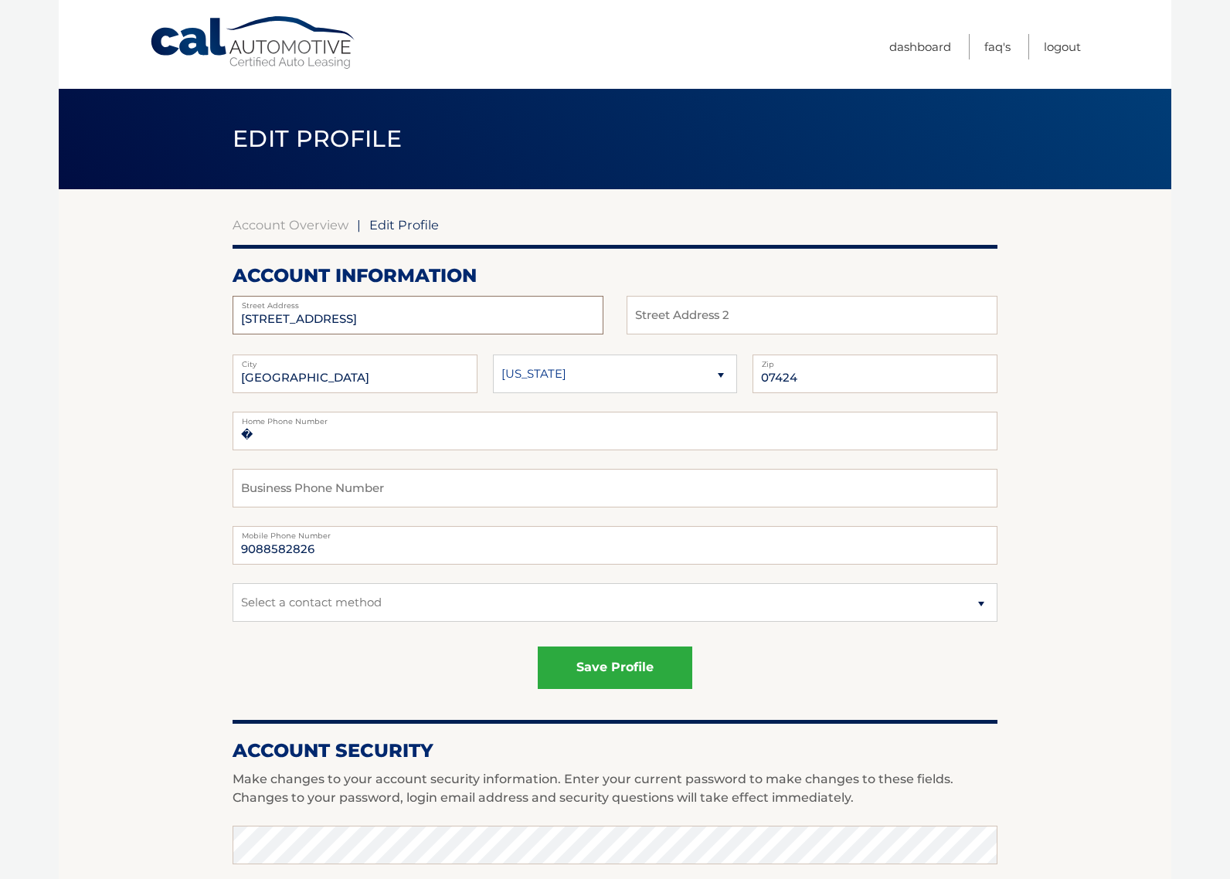
drag, startPoint x: 377, startPoint y: 315, endPoint x: 202, endPoint y: 345, distance: 177.2
click at [202, 345] on section "Account Overview | Edit Profile account information [STREET_ADDRESS] Address St…" at bounding box center [615, 785] width 1112 height 1192
type input "[STREET_ADDRESS]"
type input "Holmdel"
type input "07733"
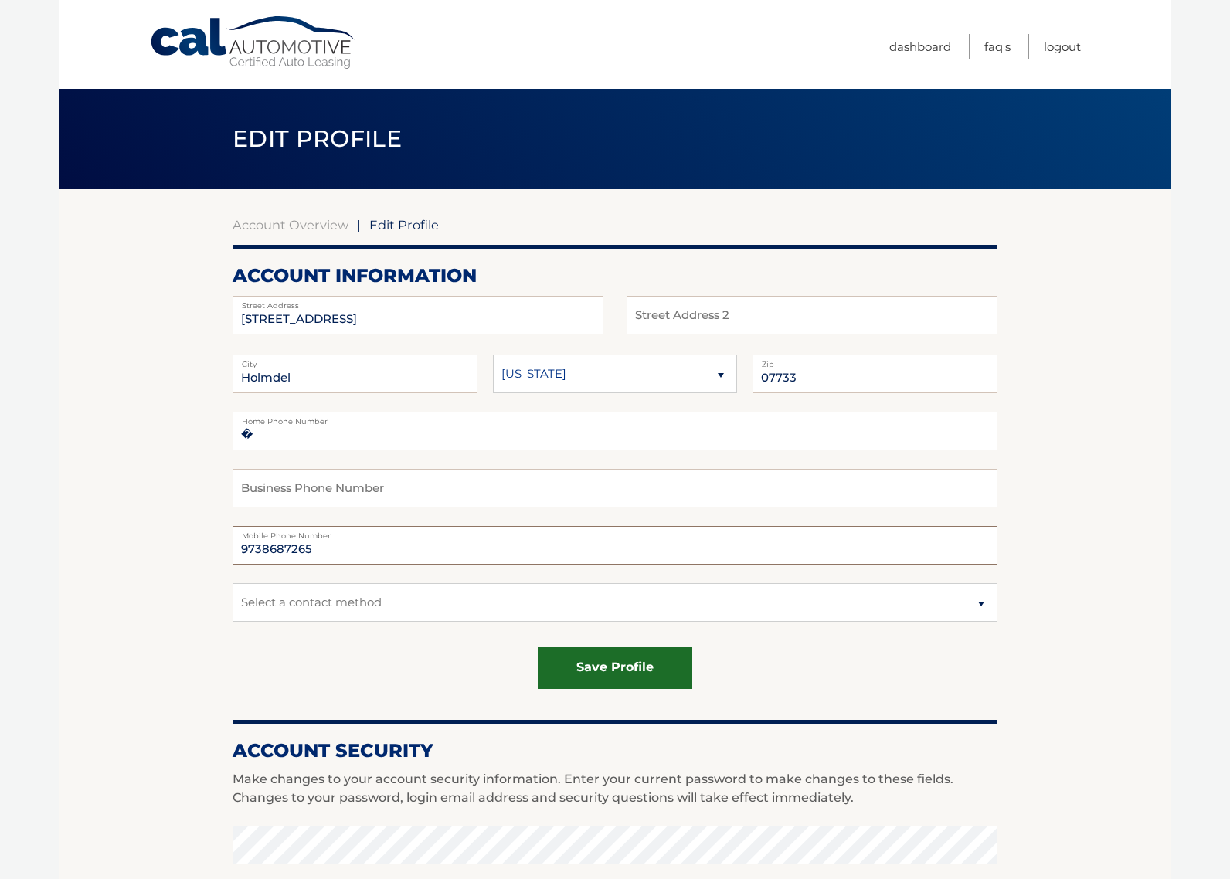
type input "9738687265"
click at [568, 658] on button "save profile" at bounding box center [615, 668] width 154 height 42
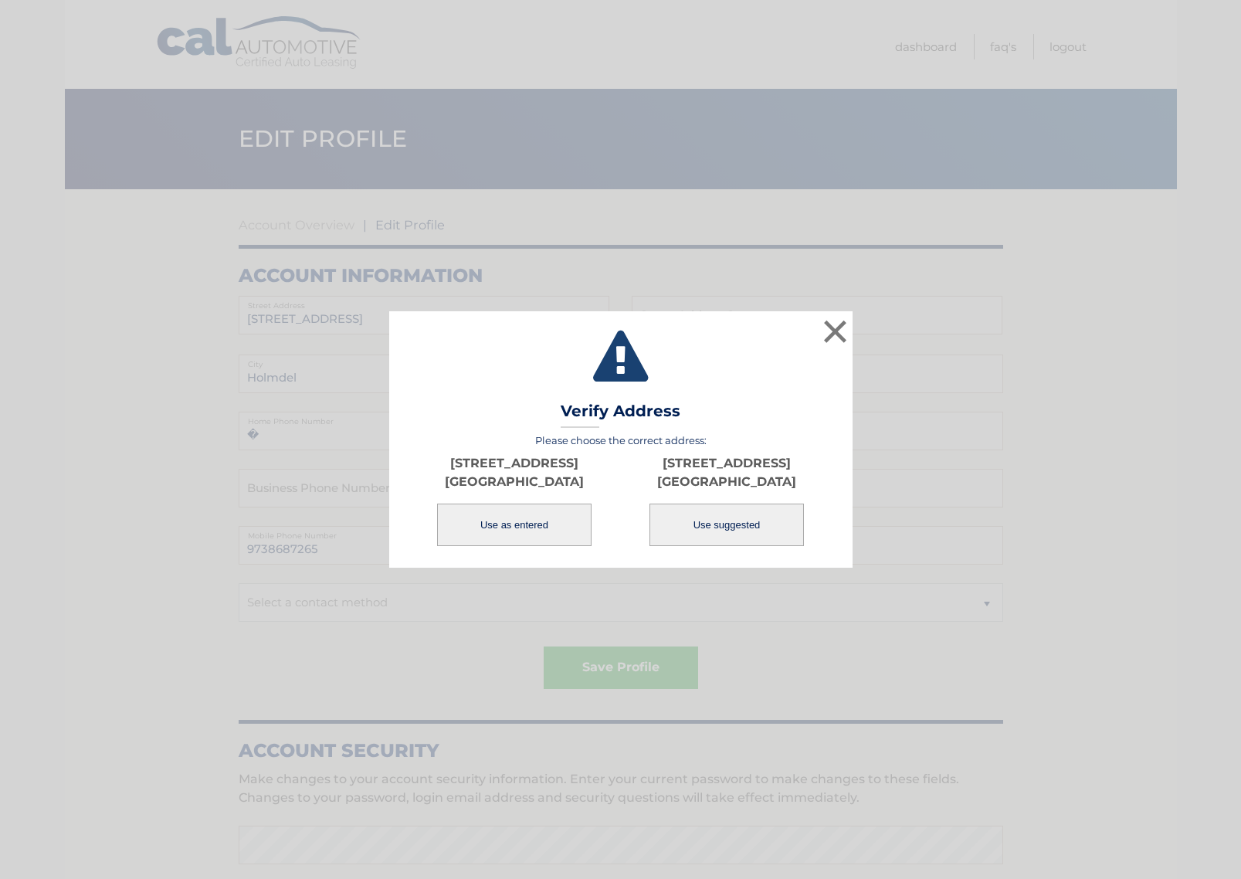
click at [701, 524] on button "Use suggested" at bounding box center [727, 525] width 154 height 42
type input "[STREET_ADDRESS]"
type input "HOLMDEL"
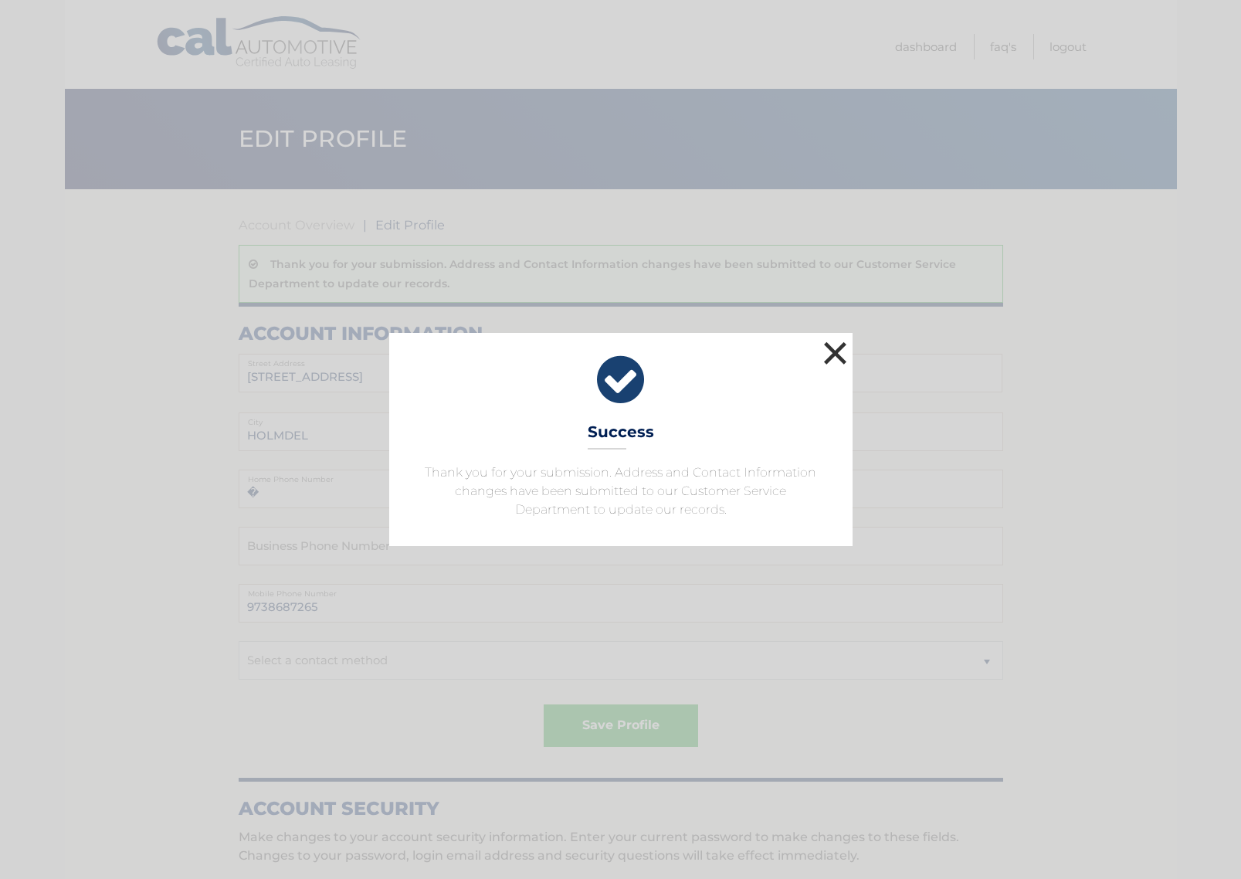
click at [839, 340] on button "×" at bounding box center [835, 353] width 31 height 31
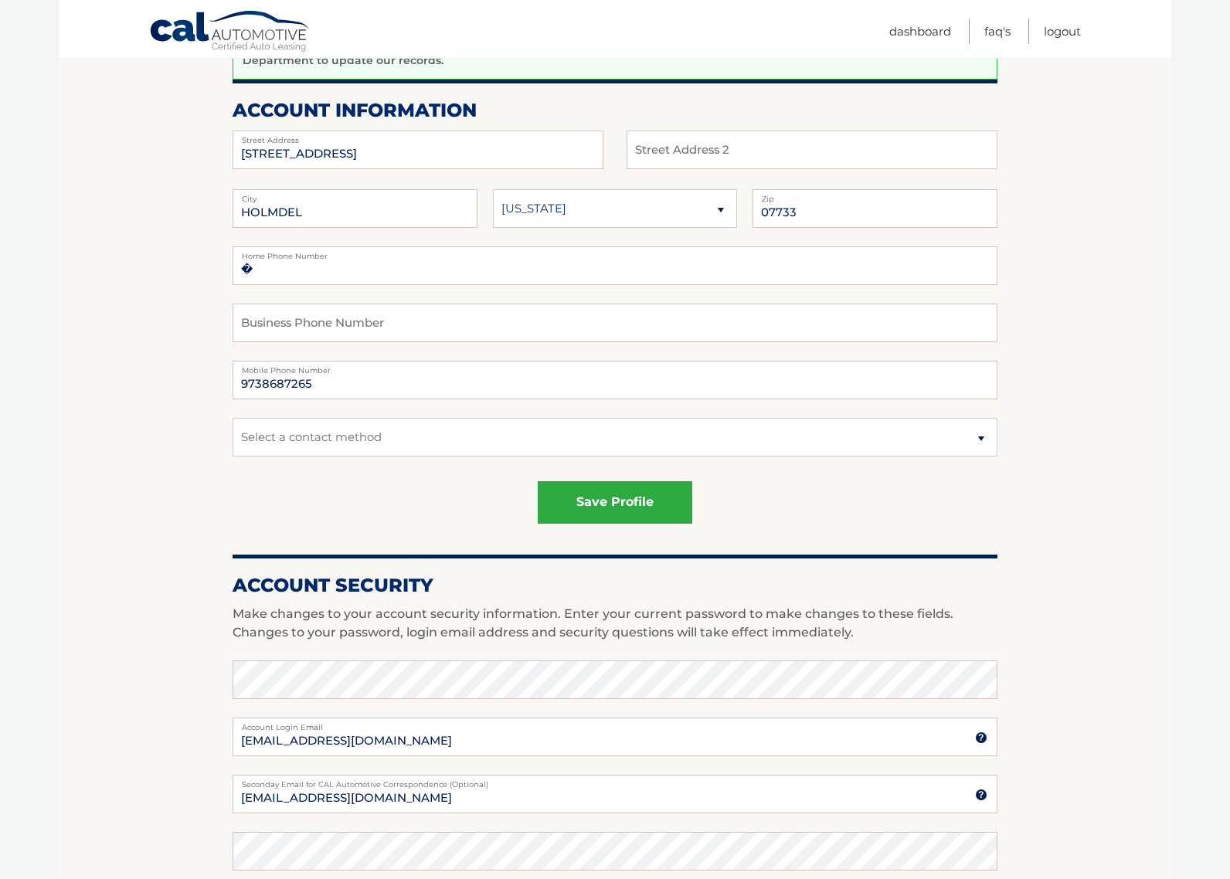
scroll to position [59, 0]
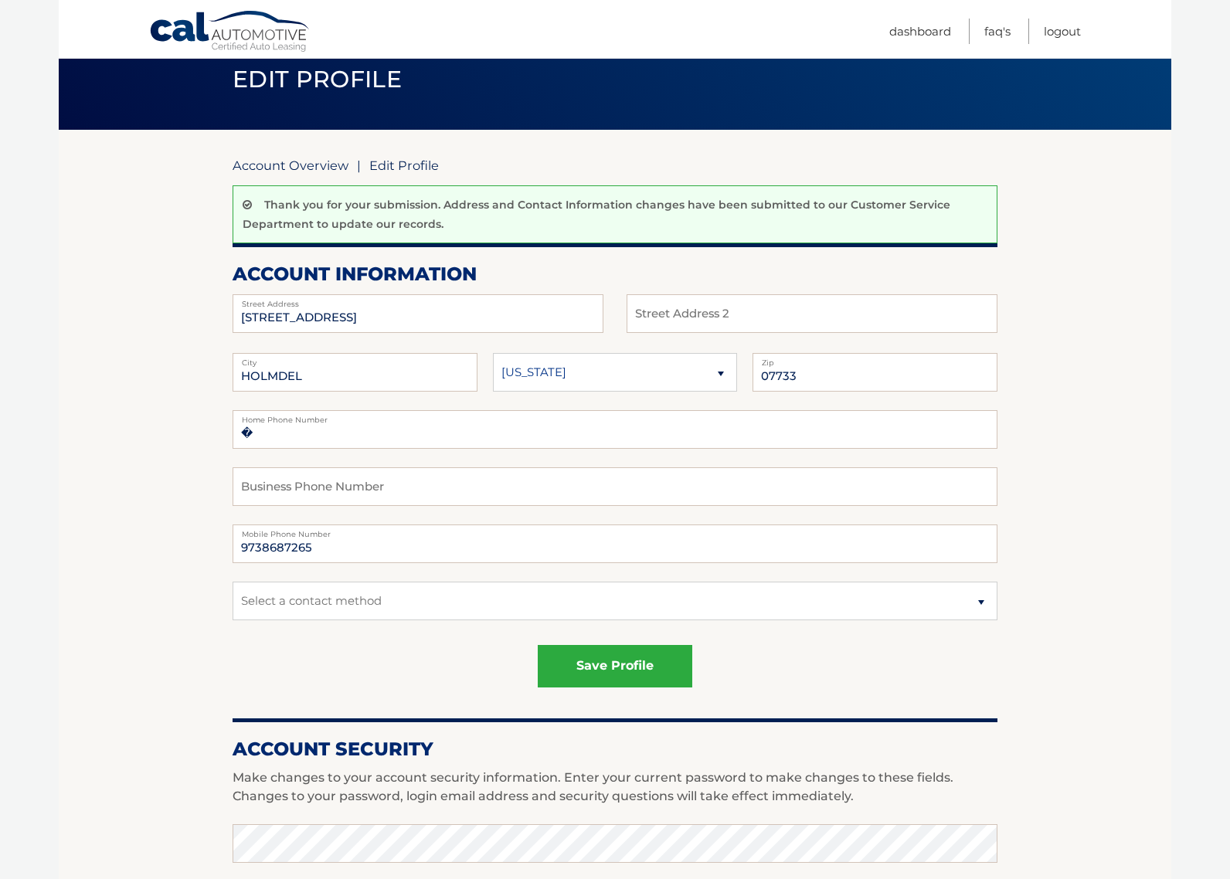
click at [317, 160] on link "Account Overview" at bounding box center [291, 165] width 116 height 15
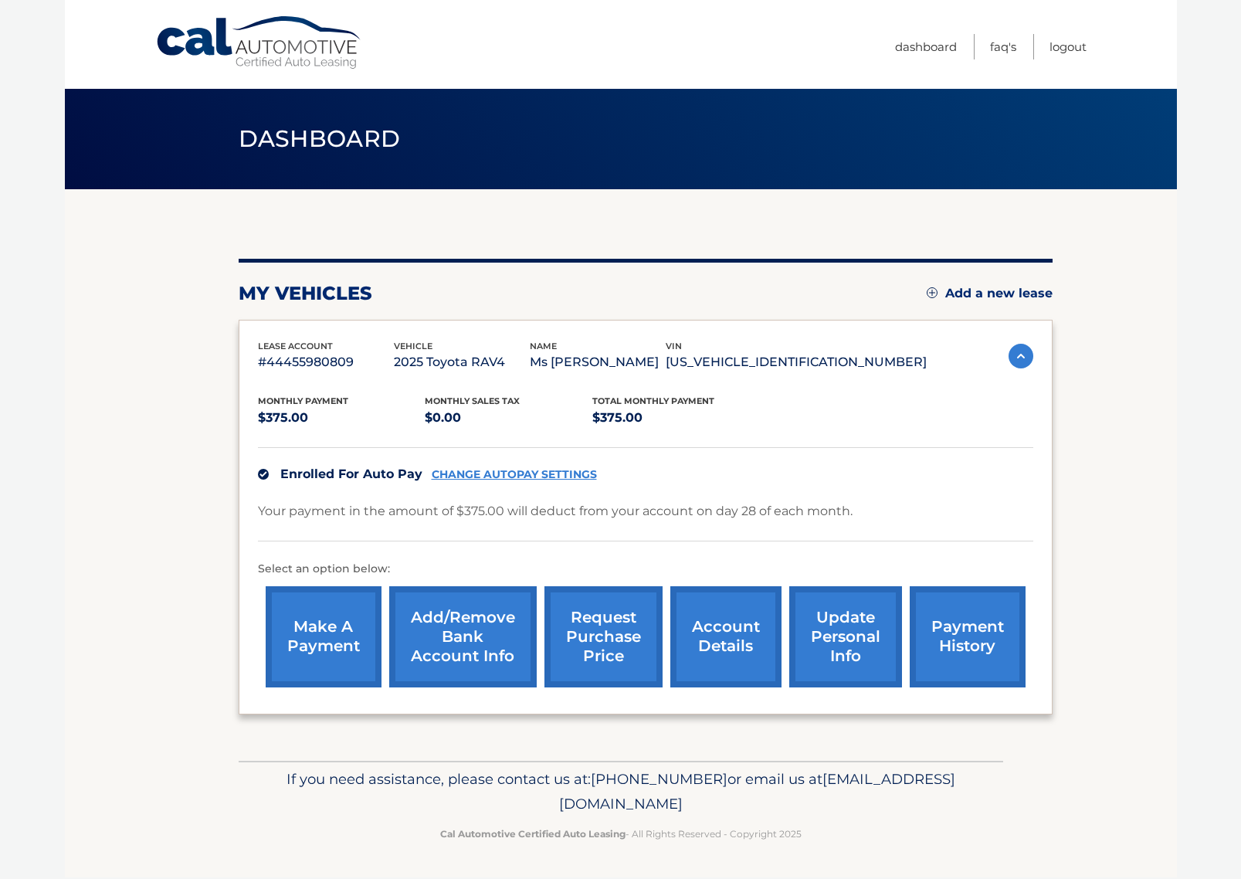
click at [952, 637] on link "payment history" at bounding box center [968, 636] width 116 height 101
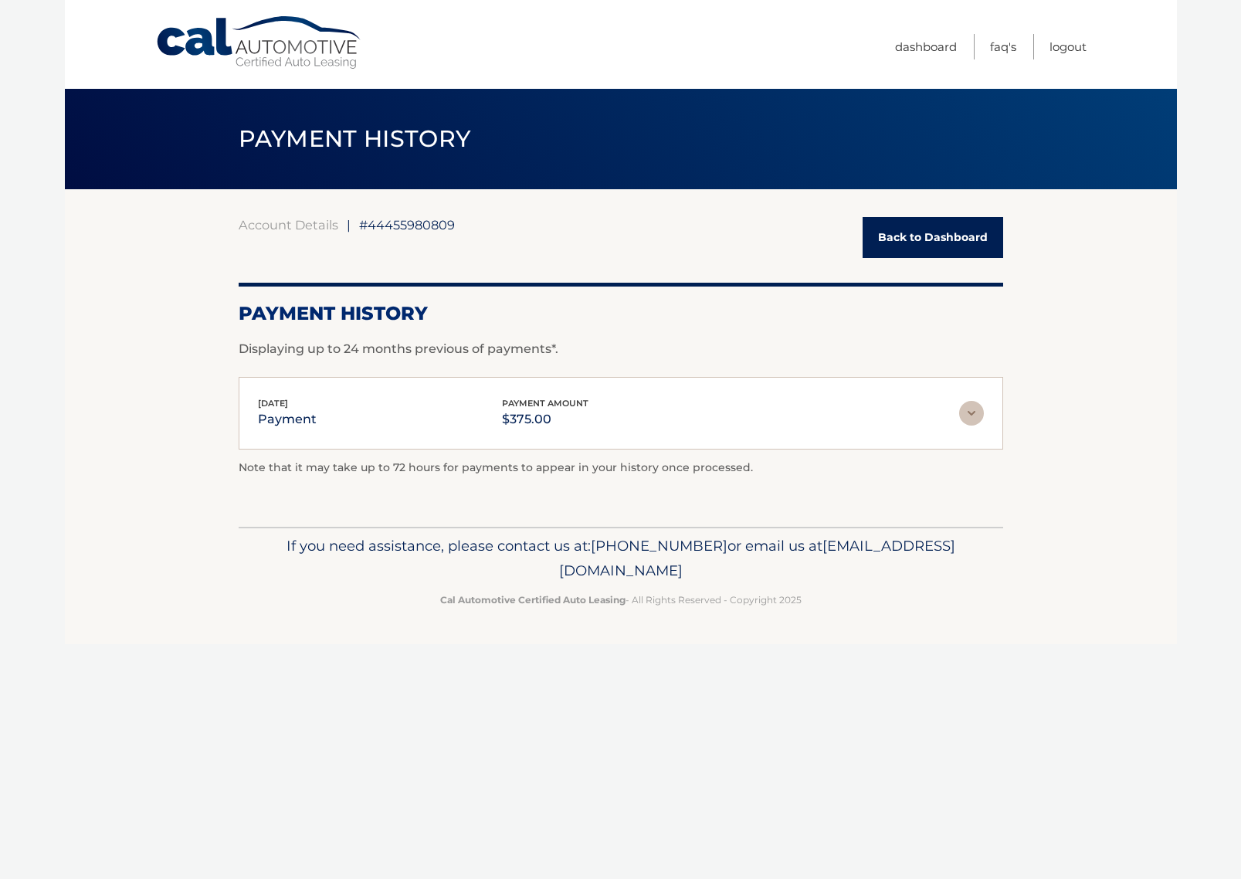
click at [985, 426] on div "[DATE] payment payment amount $375.00 Late Charges $0.00 Miscelleneous Charges*…" at bounding box center [621, 413] width 765 height 73
click at [983, 437] on div "[DATE] payment payment amount $375.00 Late Charges $0.00 Miscelleneous Charges*…" at bounding box center [621, 413] width 765 height 73
click at [980, 410] on img at bounding box center [971, 413] width 25 height 25
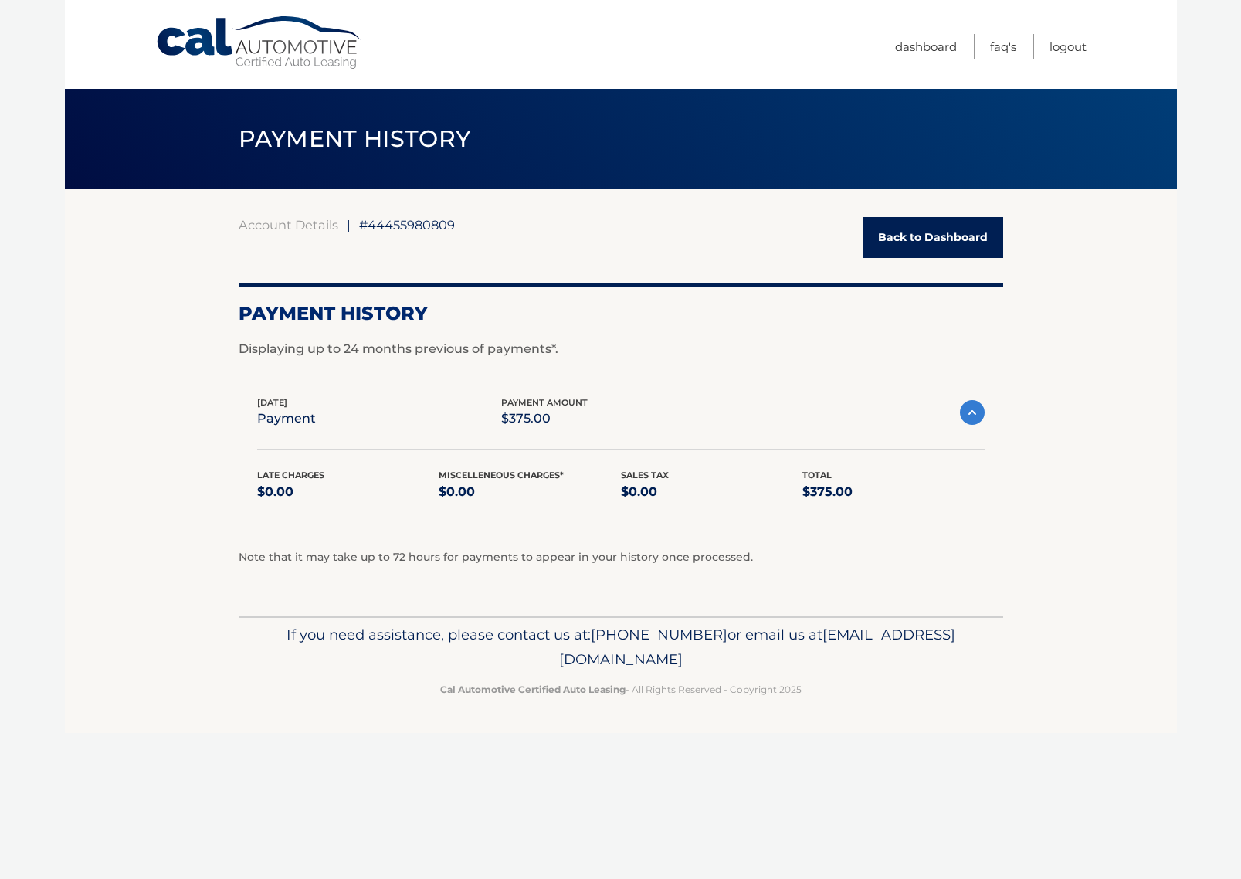
click at [923, 227] on link "Back to Dashboard" at bounding box center [933, 237] width 141 height 41
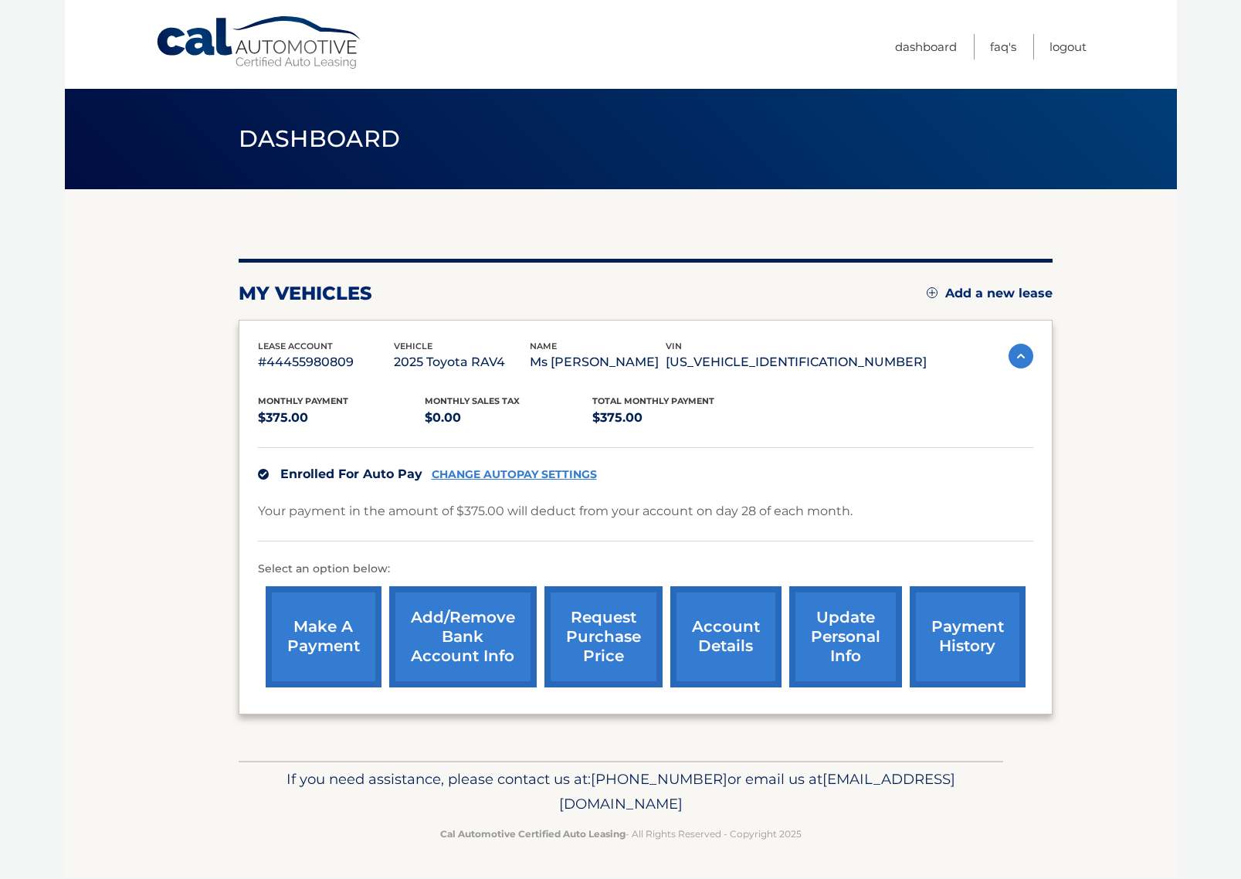
click at [345, 656] on link "make a payment" at bounding box center [324, 636] width 116 height 101
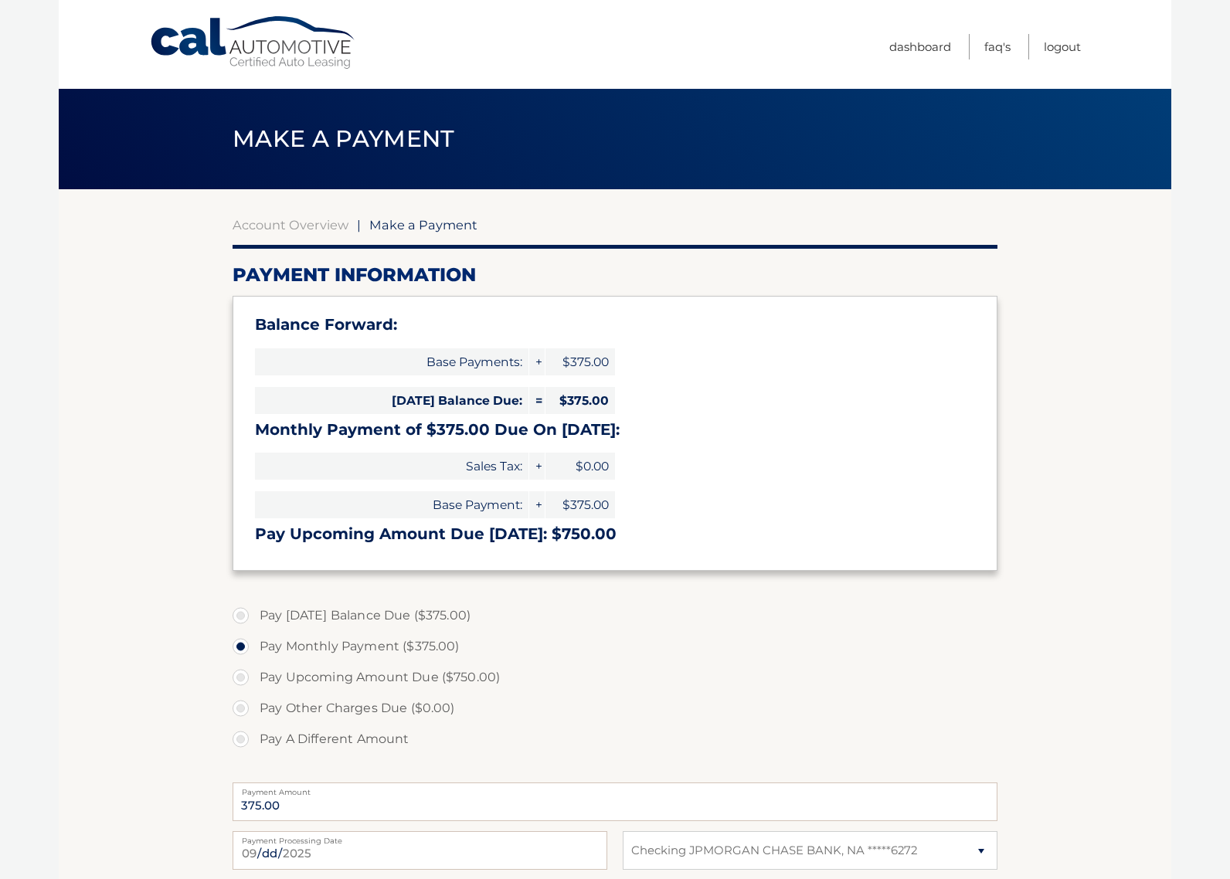
select select "NWE2MzhkOWYtNDIwZC00YmMyLTkxYjktYjljZTkxODQ3ZDY3"
click at [385, 617] on label "Pay [DATE] Balance Due ($375.00)" at bounding box center [615, 615] width 765 height 31
click at [254, 617] on input "Pay [DATE] Balance Due ($375.00)" at bounding box center [246, 612] width 15 height 25
radio input "true"
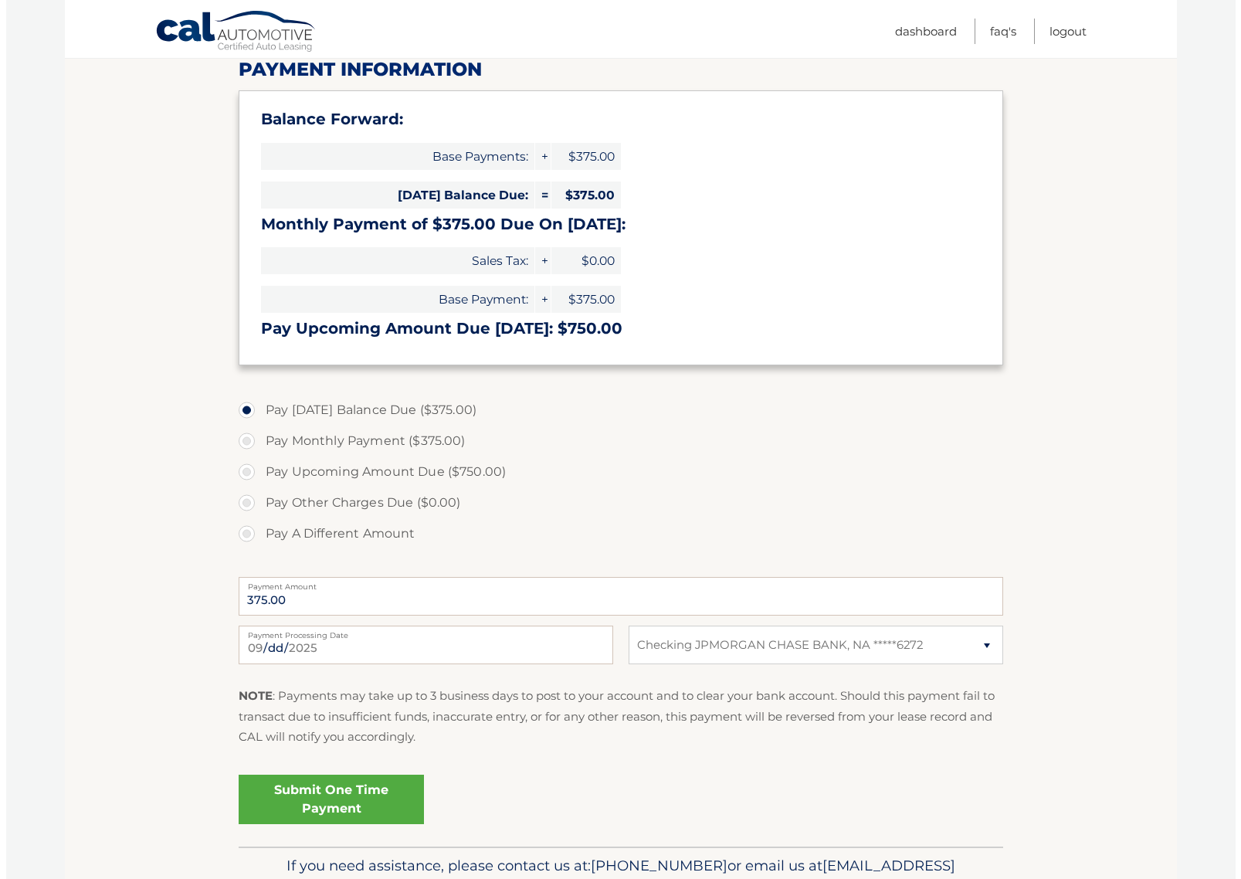
scroll to position [232, 0]
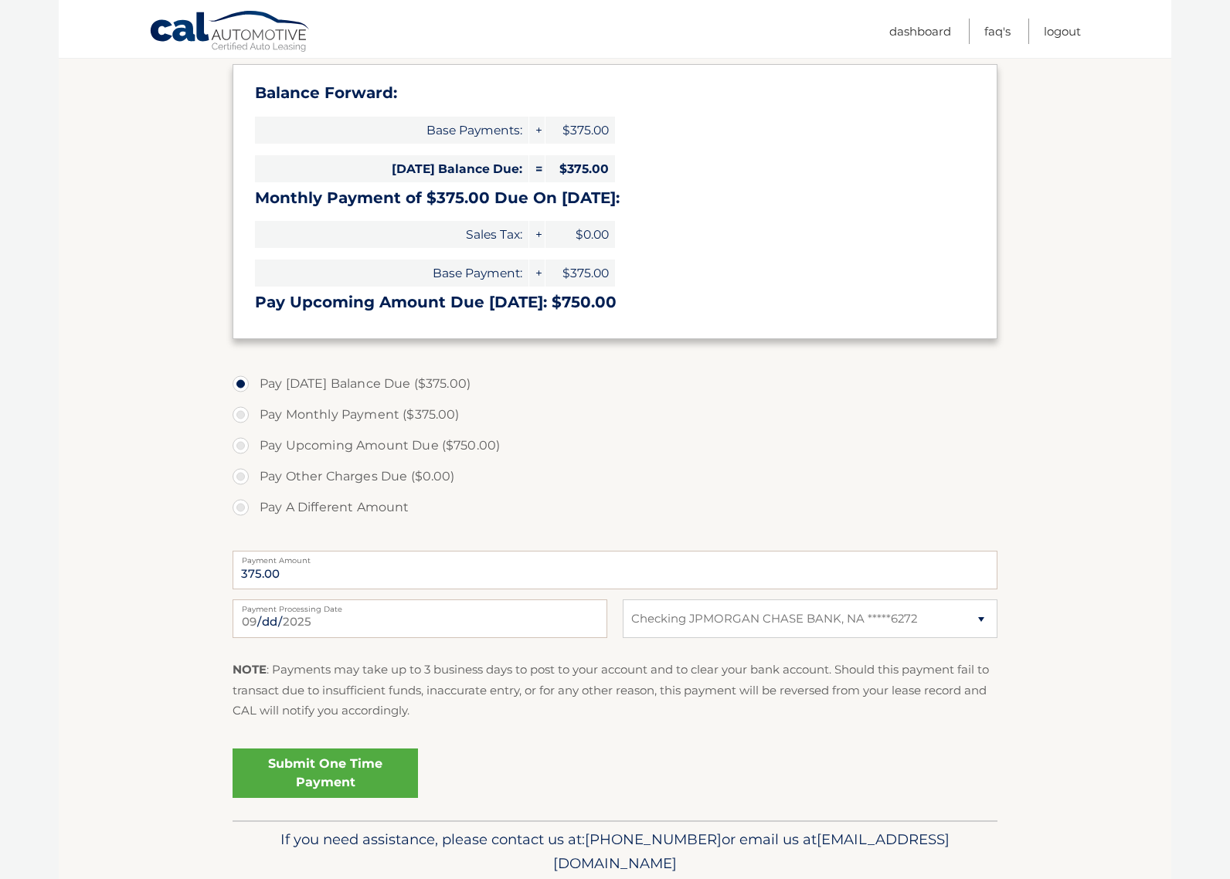
click at [371, 765] on link "Submit One Time Payment" at bounding box center [325, 773] width 185 height 49
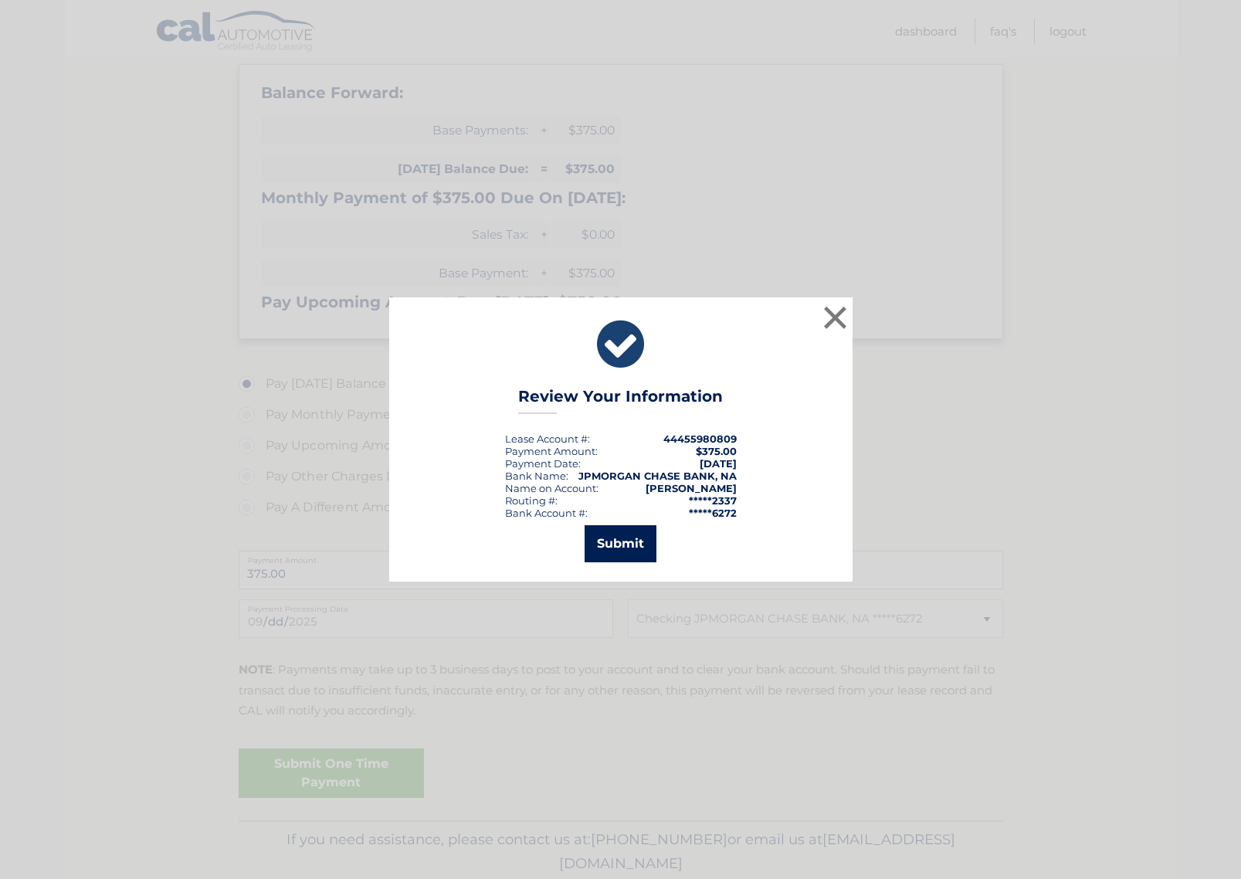
click at [609, 551] on button "Submit" at bounding box center [621, 543] width 72 height 37
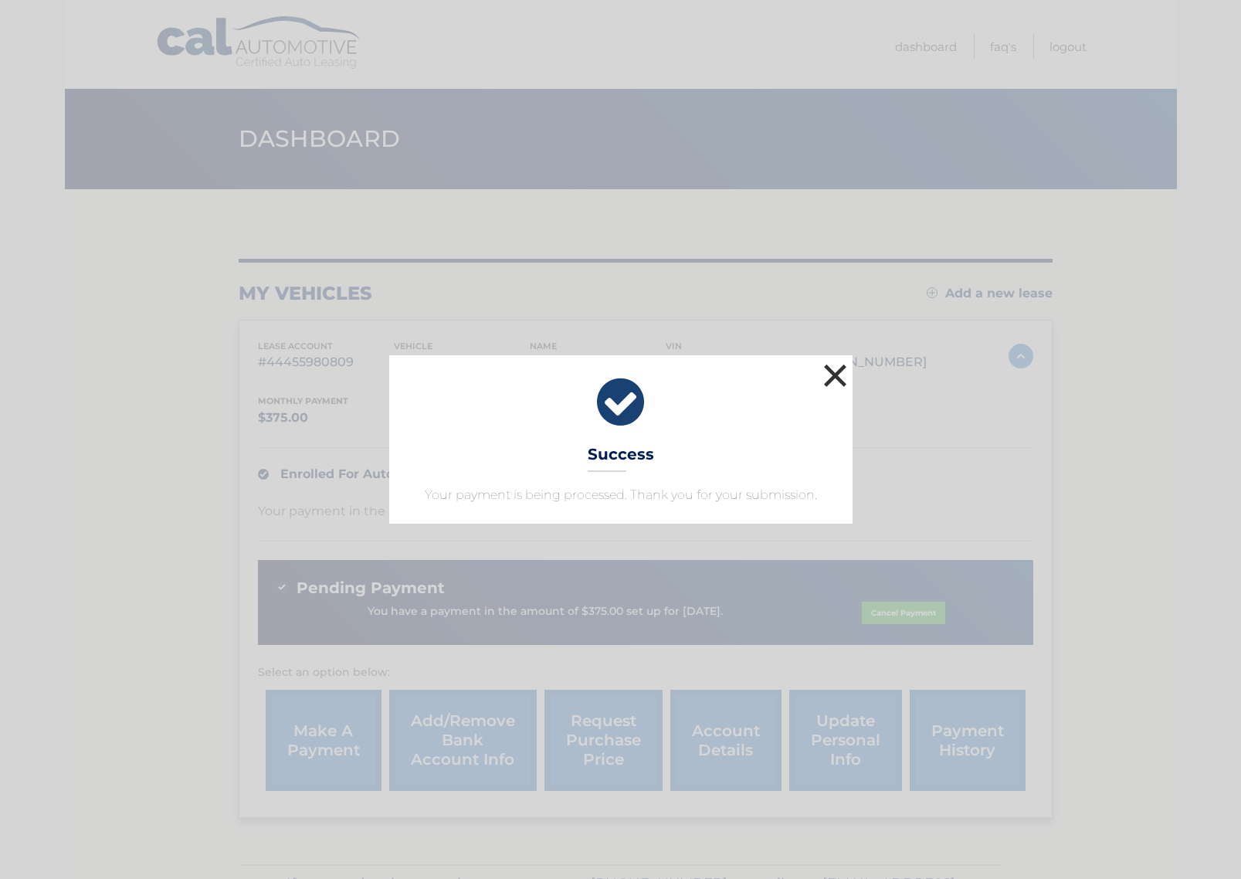
click at [849, 379] on button "×" at bounding box center [835, 375] width 31 height 31
